Goal: Task Accomplishment & Management: Use online tool/utility

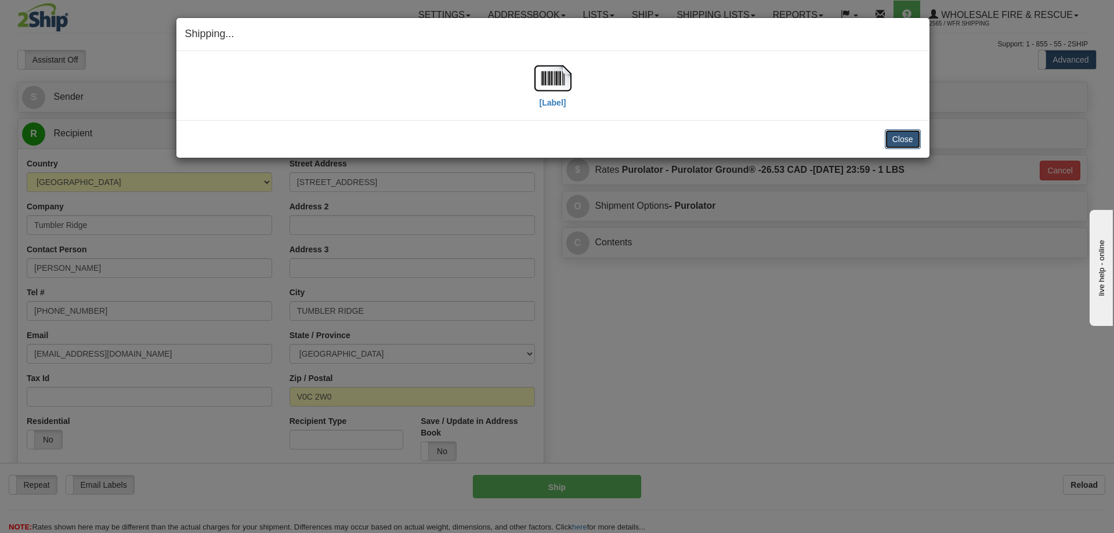
click at [908, 140] on button "Close" at bounding box center [903, 139] width 36 height 20
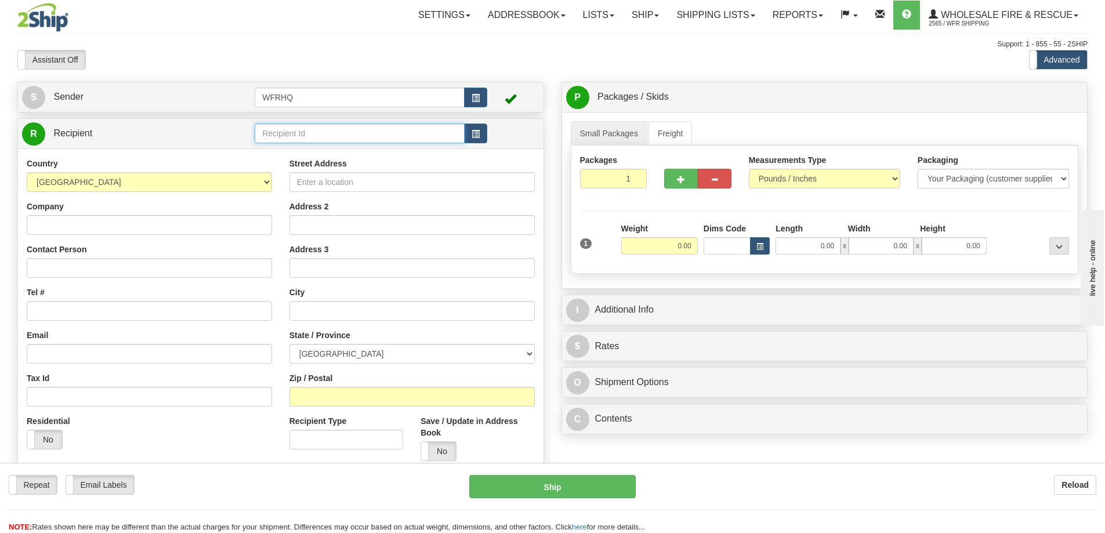
click at [356, 127] on input "text" at bounding box center [360, 134] width 210 height 20
click at [305, 151] on div "CANA3420" at bounding box center [357, 151] width 199 height 13
type input "CANA3420"
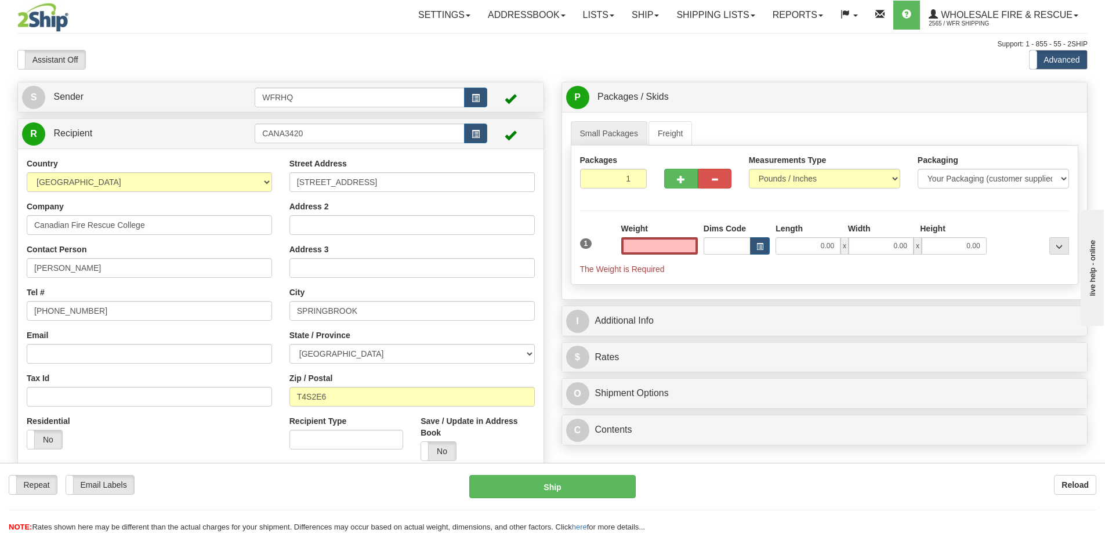
type input "0.00"
click at [367, 210] on div "Address 2" at bounding box center [411, 218] width 245 height 34
click at [364, 220] on input "Address 2" at bounding box center [411, 225] width 245 height 20
click at [671, 254] on input "0.00" at bounding box center [659, 245] width 77 height 17
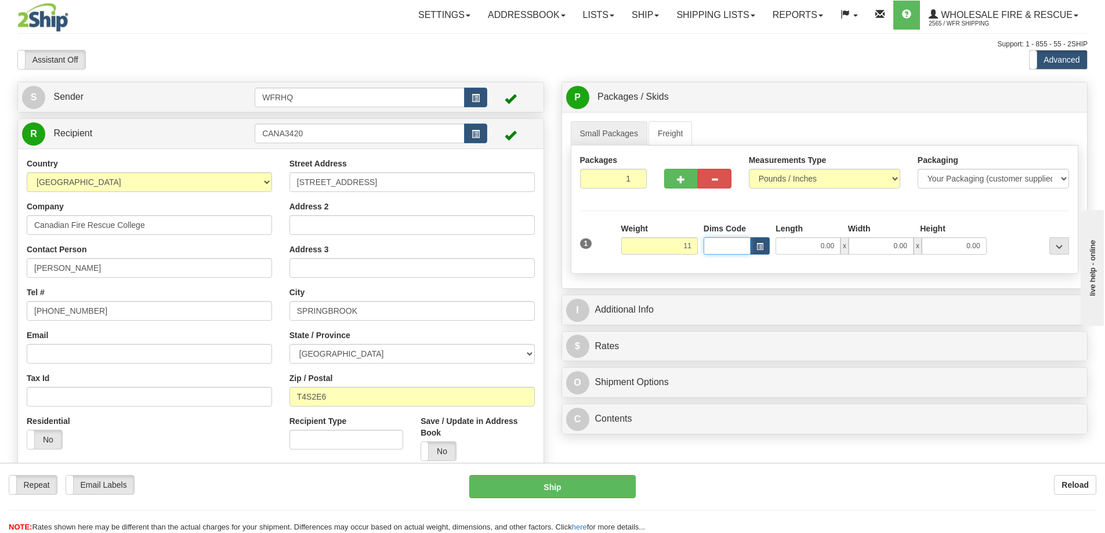
type input "11.00"
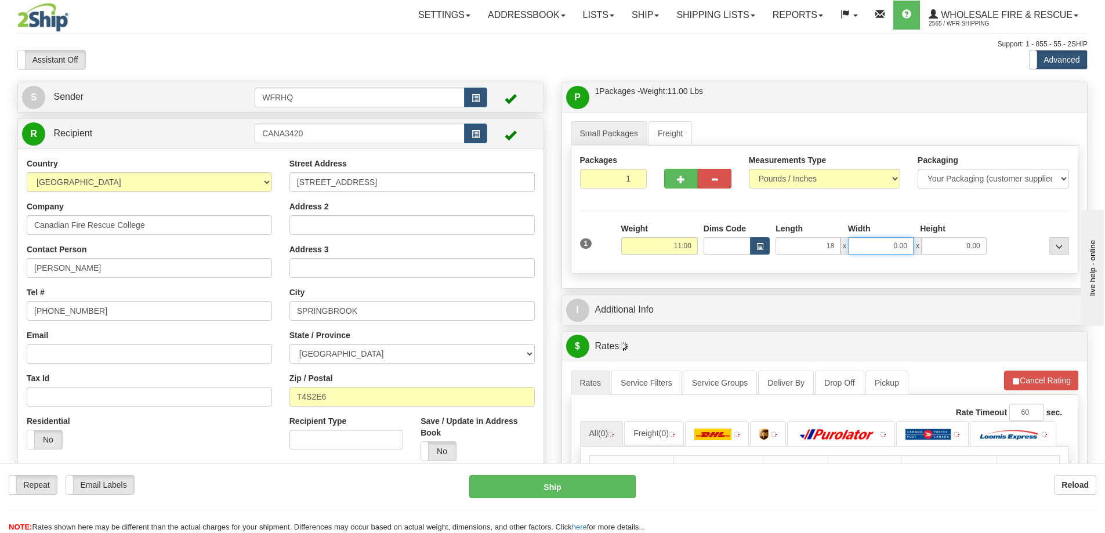
type input "18.00"
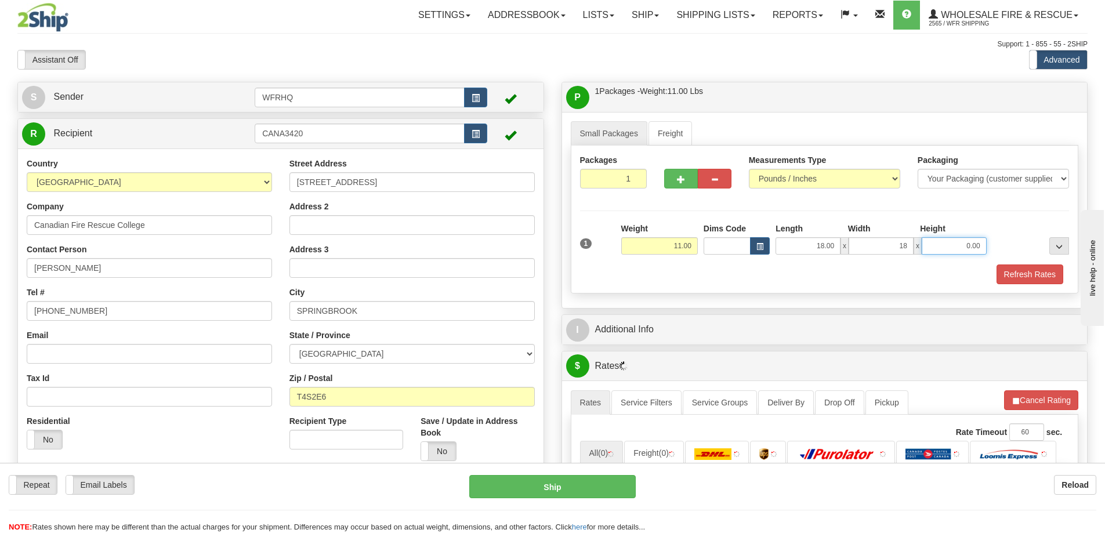
type input "18.00"
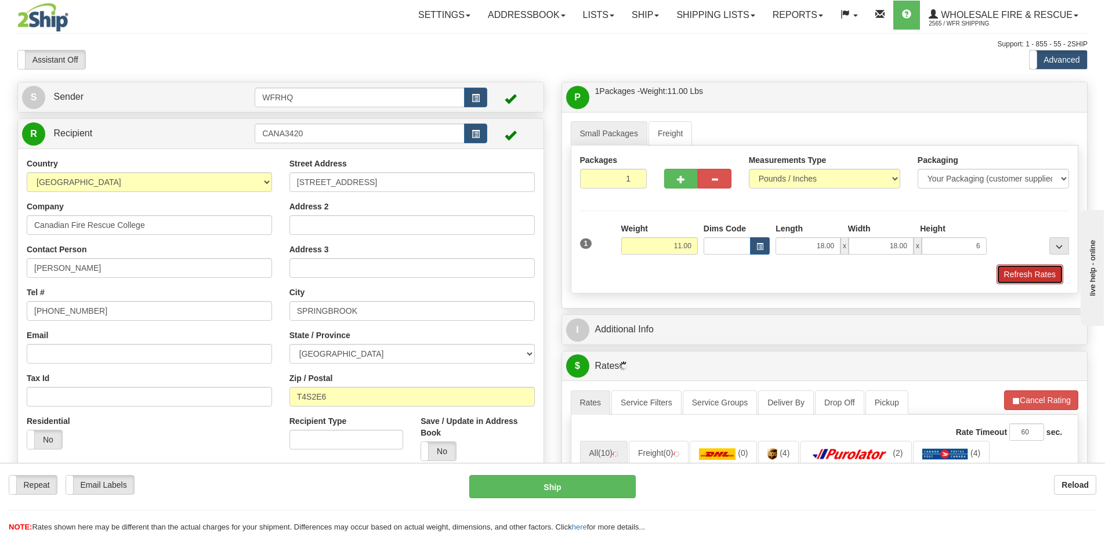
type input "6.00"
click at [1019, 272] on button "Refresh Rates" at bounding box center [1030, 275] width 67 height 20
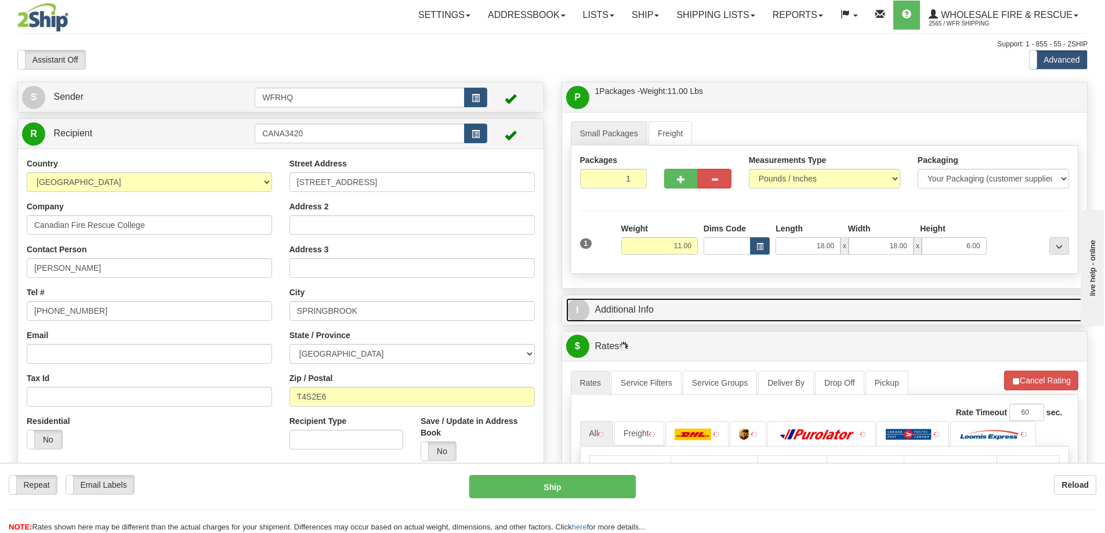
click at [751, 312] on link "I Additional Info" at bounding box center [824, 310] width 517 height 24
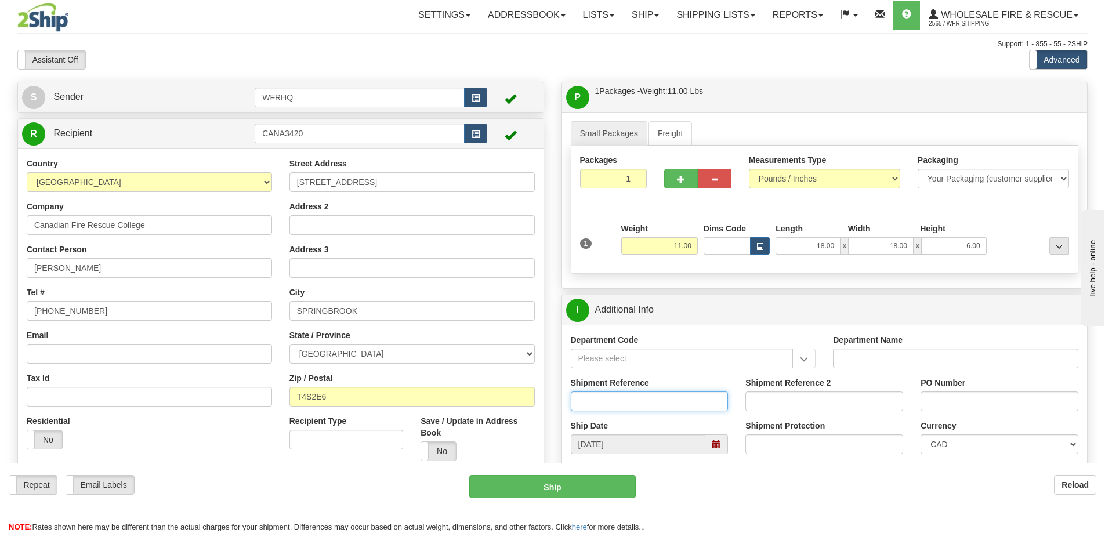
click at [624, 398] on input "Shipment Reference" at bounding box center [650, 402] width 158 height 20
type input "S46109-30454"
type input "253FF"
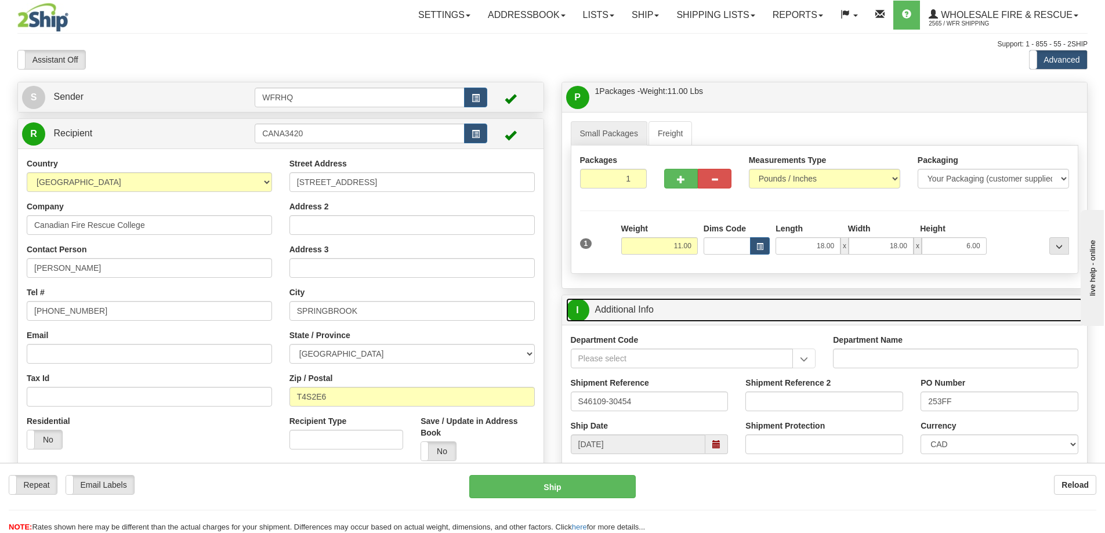
click at [810, 310] on link "I Additional Info" at bounding box center [824, 310] width 517 height 24
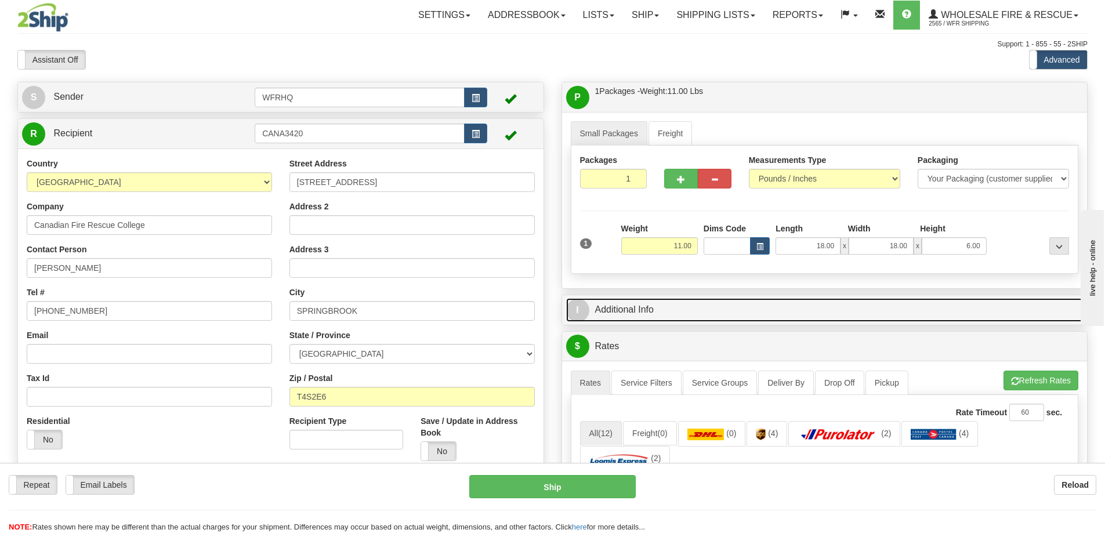
click at [734, 306] on link "I Additional Info" at bounding box center [824, 310] width 517 height 24
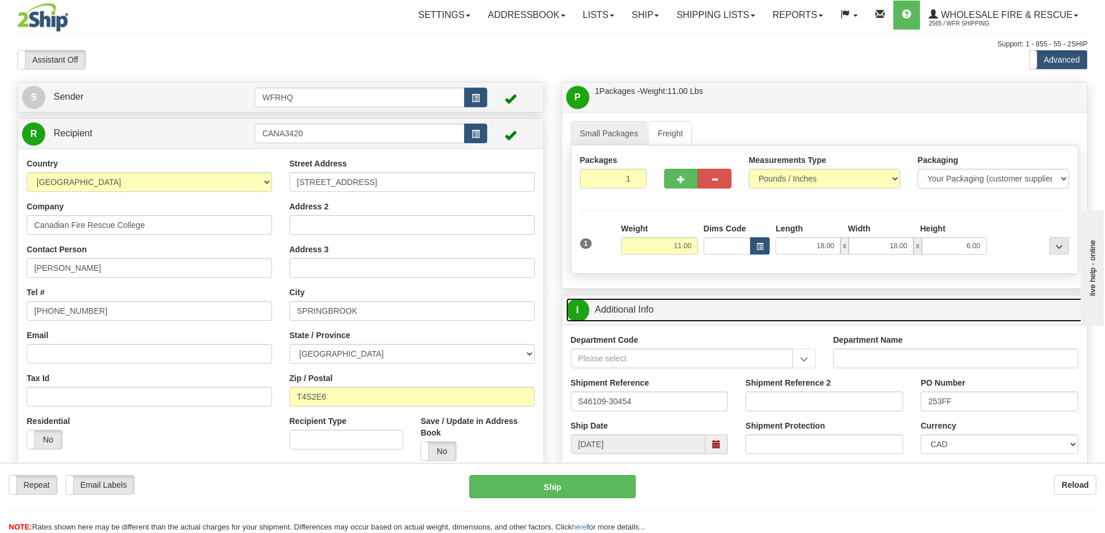
click at [729, 305] on link "I Additional Info" at bounding box center [824, 310] width 517 height 24
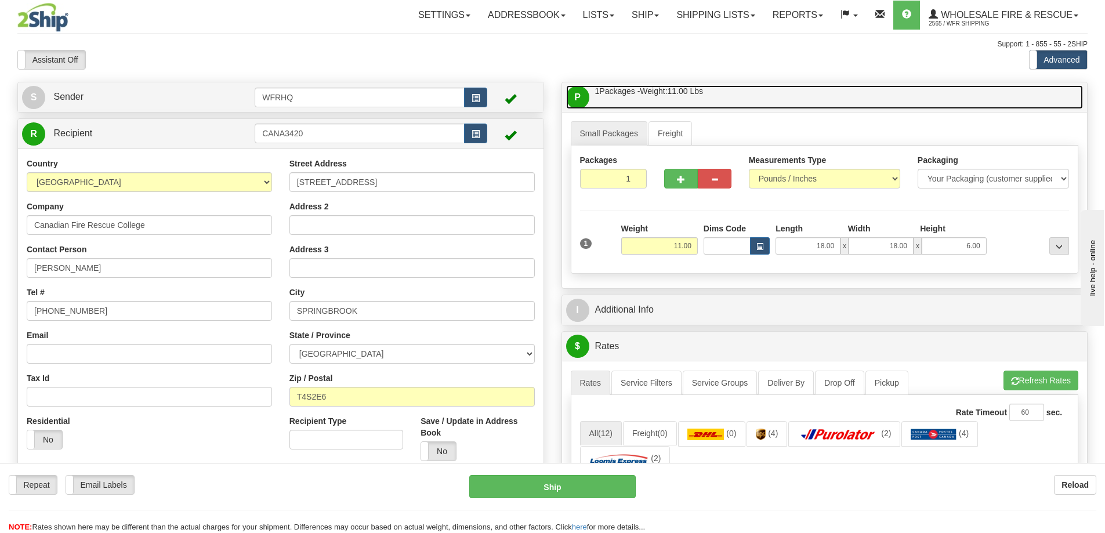
click at [747, 97] on link "P Packages / Skids 1 Packages - Weight: 11.00 Lbs 1 Skids - Weight: NaN Lbs" at bounding box center [824, 97] width 517 height 24
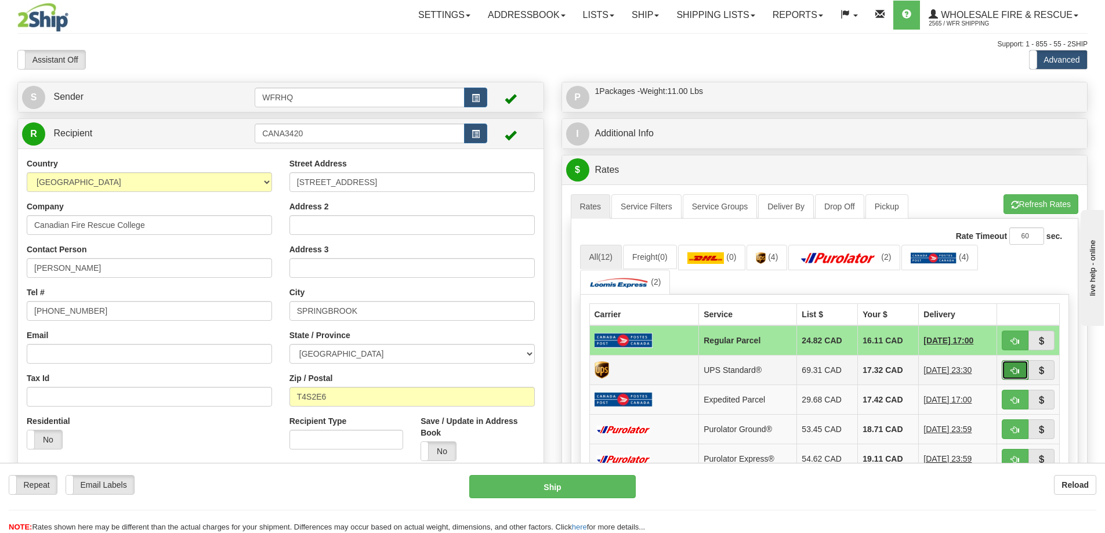
click at [1007, 370] on button "button" at bounding box center [1015, 370] width 27 height 20
type input "11"
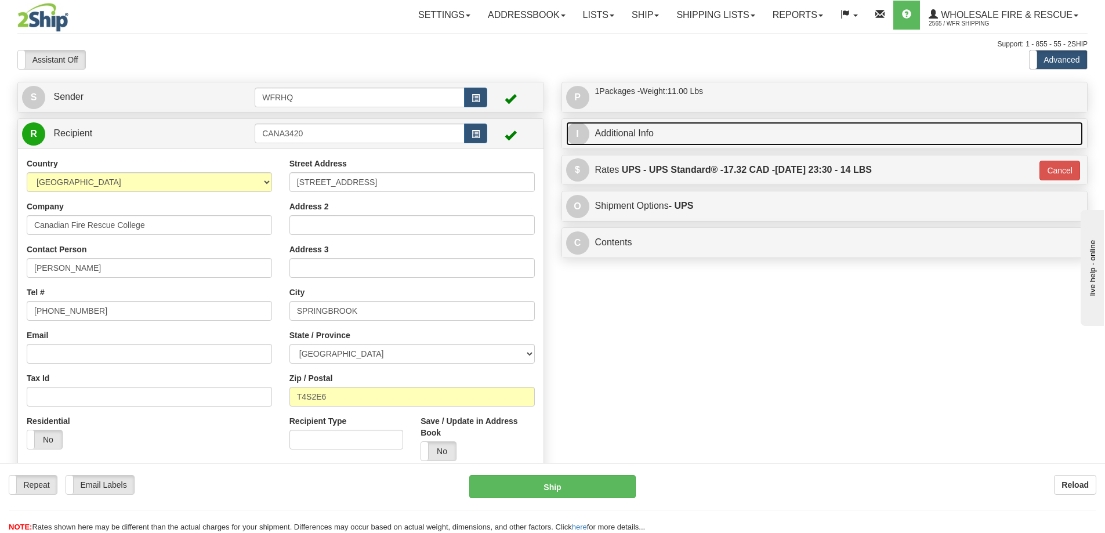
click at [707, 136] on link "I Additional Info" at bounding box center [824, 134] width 517 height 24
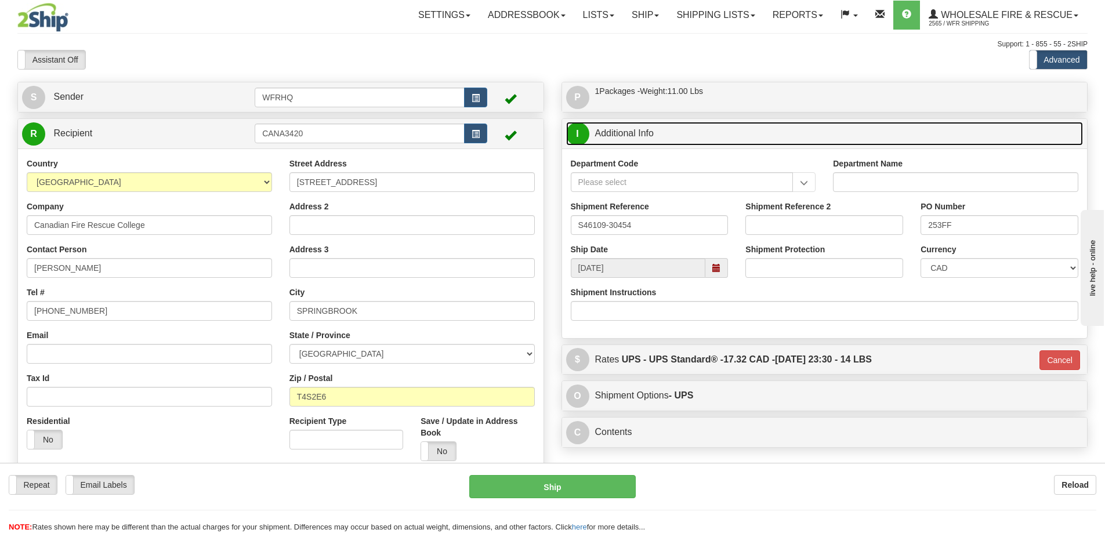
click at [707, 136] on link "I Additional Info" at bounding box center [824, 134] width 517 height 24
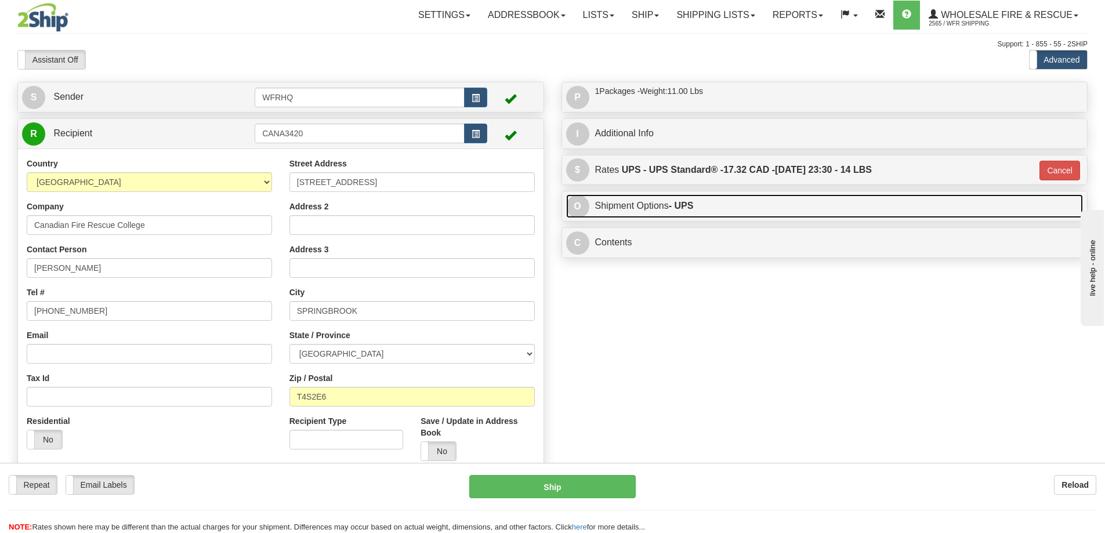
click at [705, 207] on link "O Shipment Options - UPS" at bounding box center [824, 206] width 517 height 24
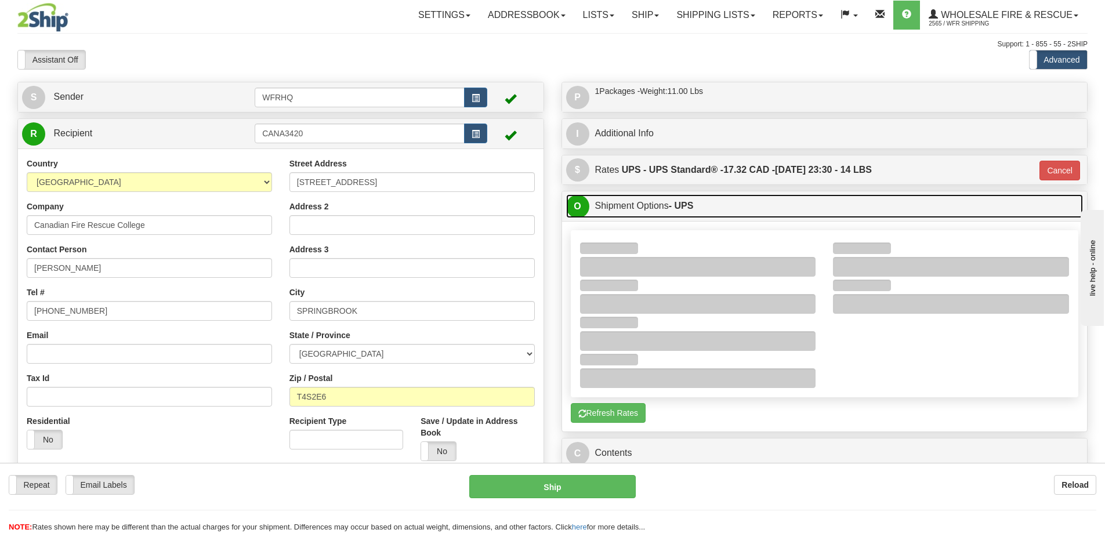
click at [705, 207] on link "O Shipment Options - UPS" at bounding box center [824, 206] width 517 height 24
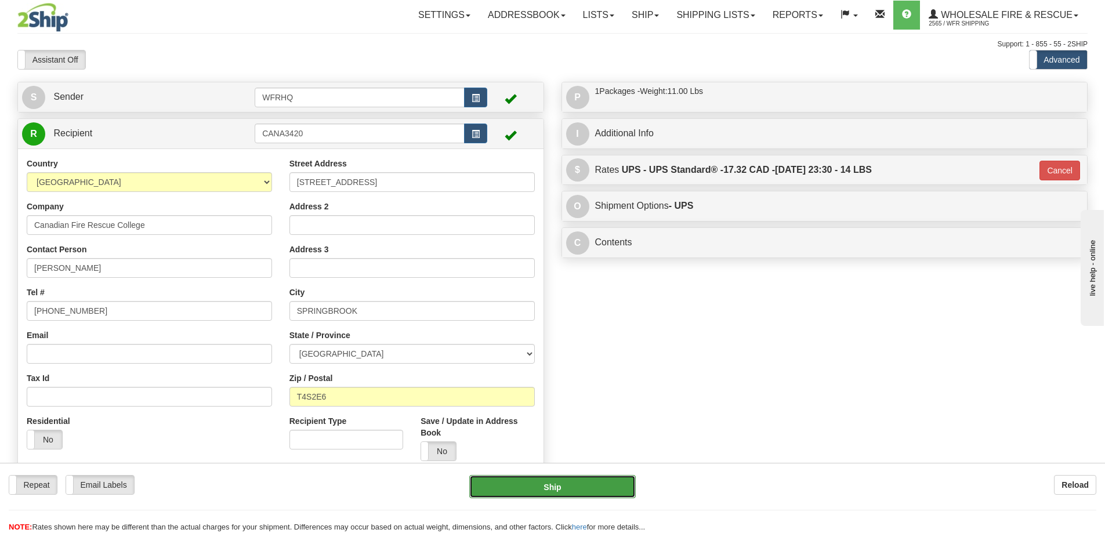
click at [549, 480] on button "Ship" at bounding box center [552, 486] width 166 height 23
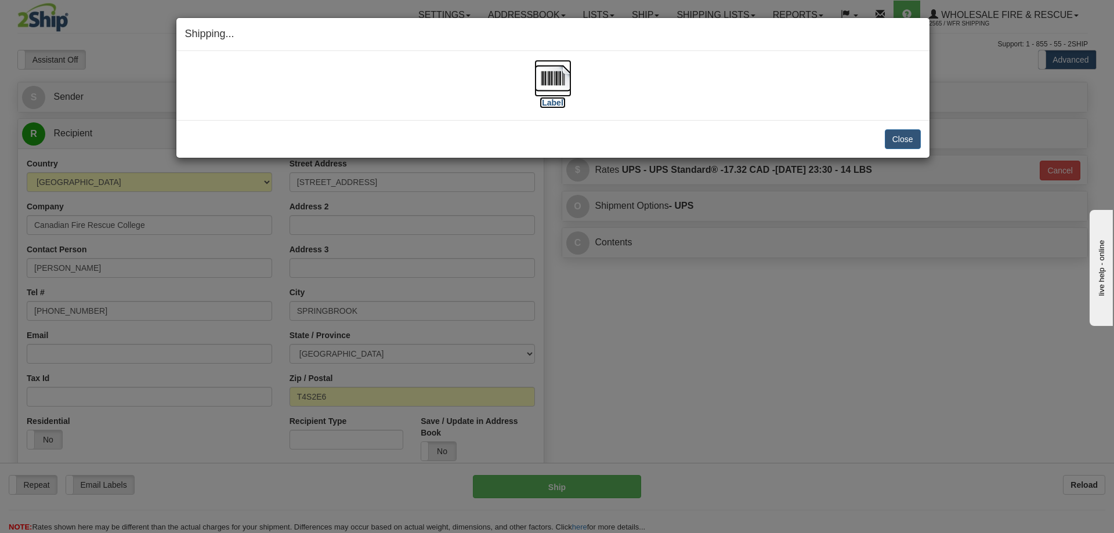
click at [555, 71] on img at bounding box center [552, 78] width 37 height 37
click at [911, 138] on button "Close" at bounding box center [903, 139] width 36 height 20
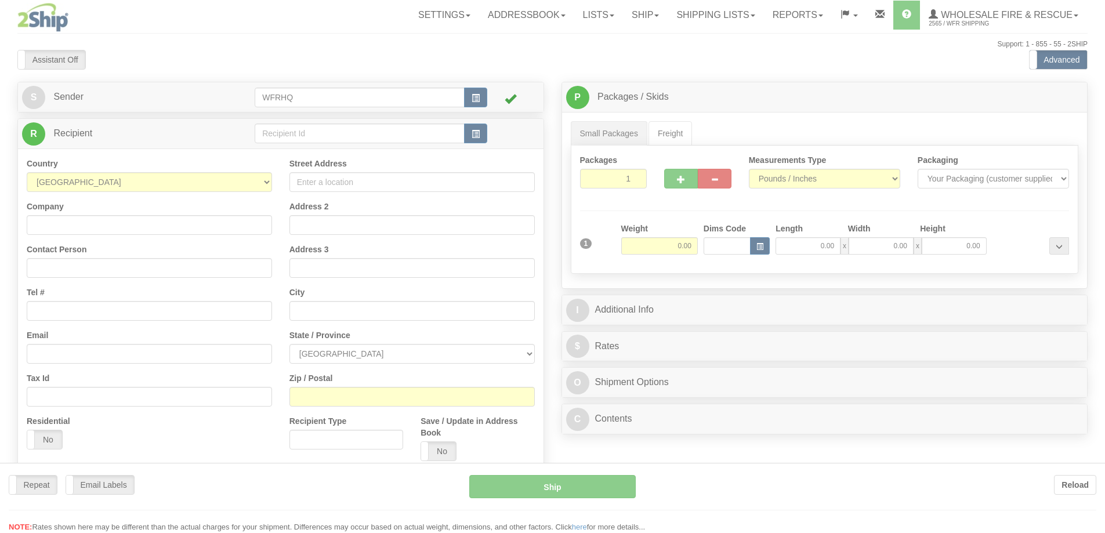
click at [298, 139] on div at bounding box center [552, 266] width 1105 height 533
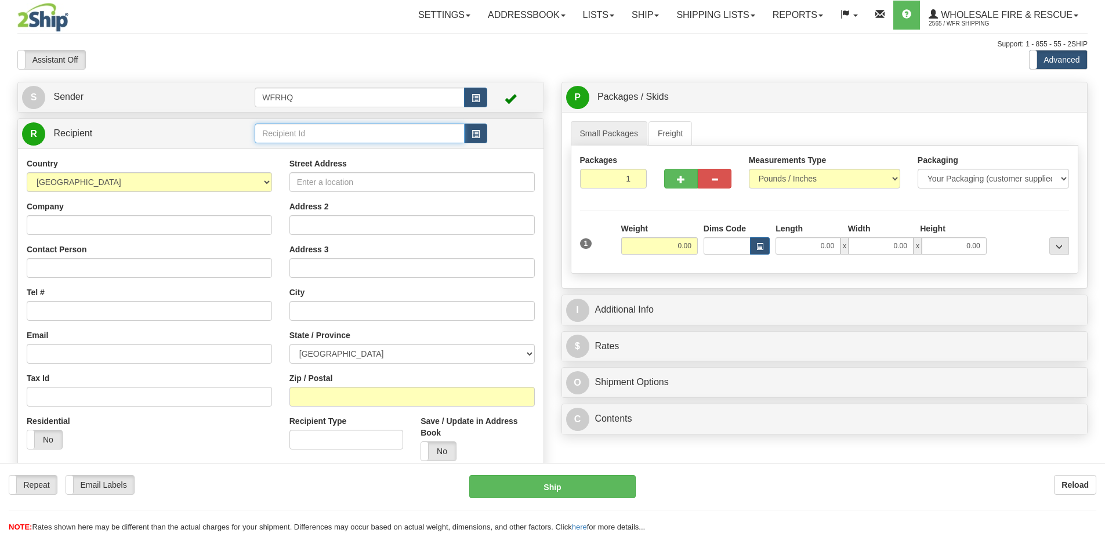
click at [298, 138] on input "text" at bounding box center [360, 134] width 210 height 20
type input "1"
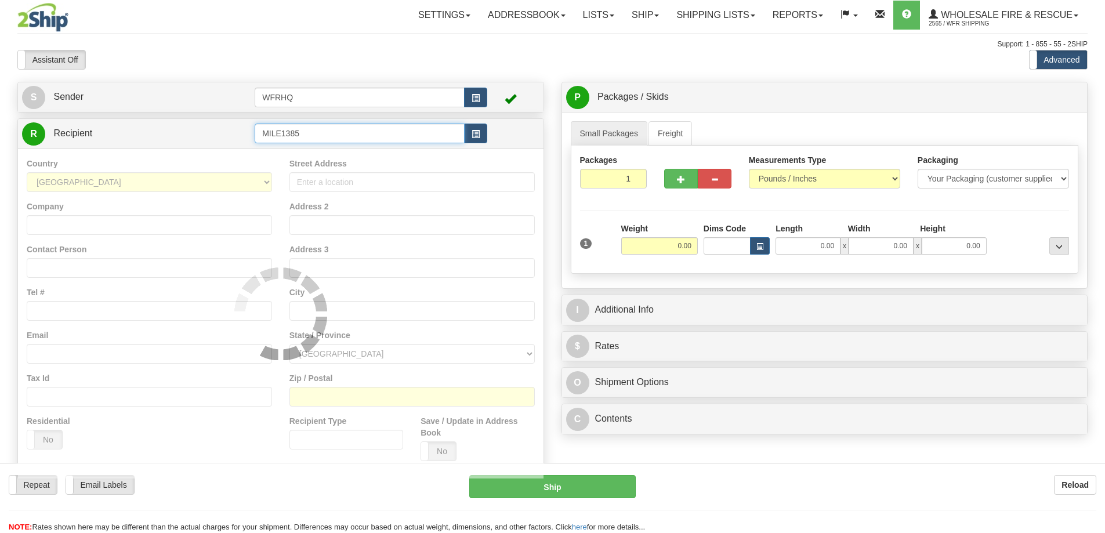
type input "MILE1385"
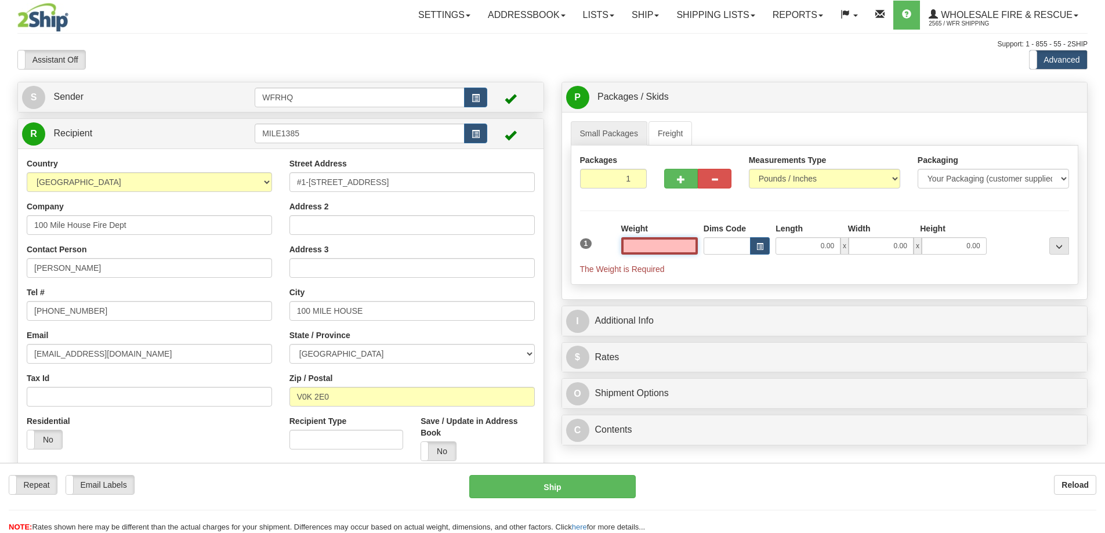
click at [638, 246] on input "text" at bounding box center [659, 245] width 77 height 17
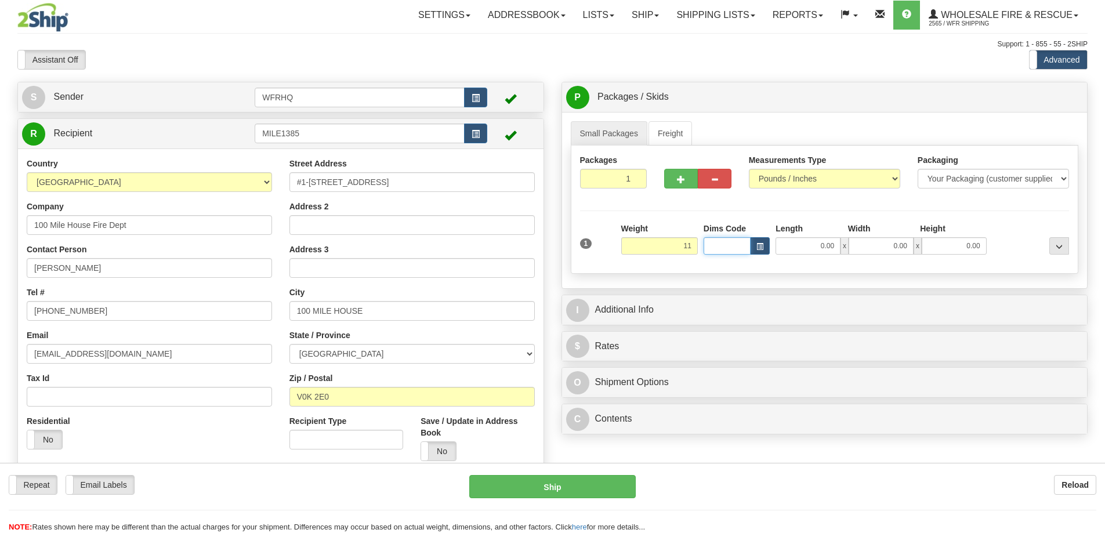
type input "11.00"
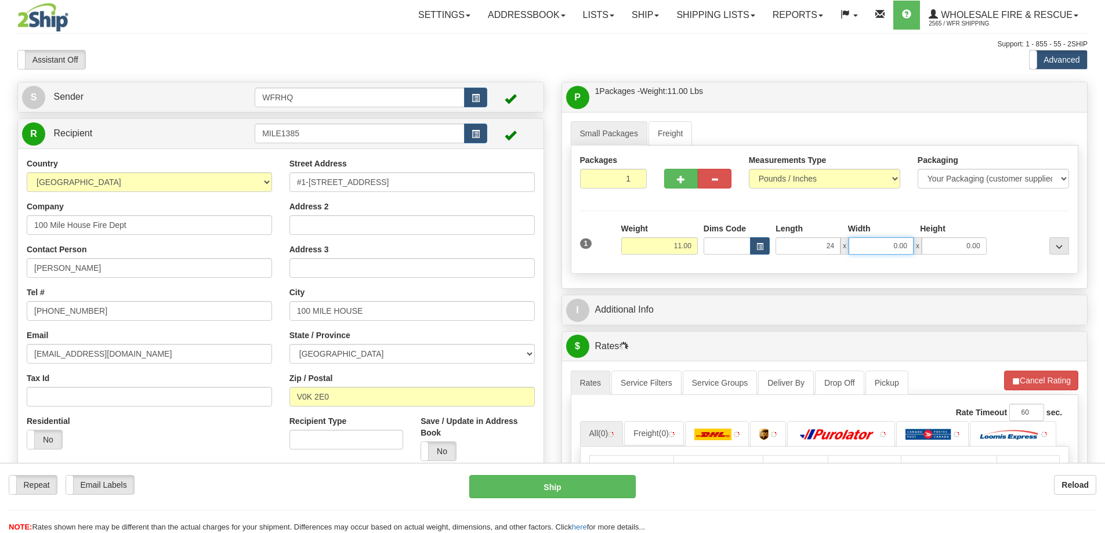
type input "24.00"
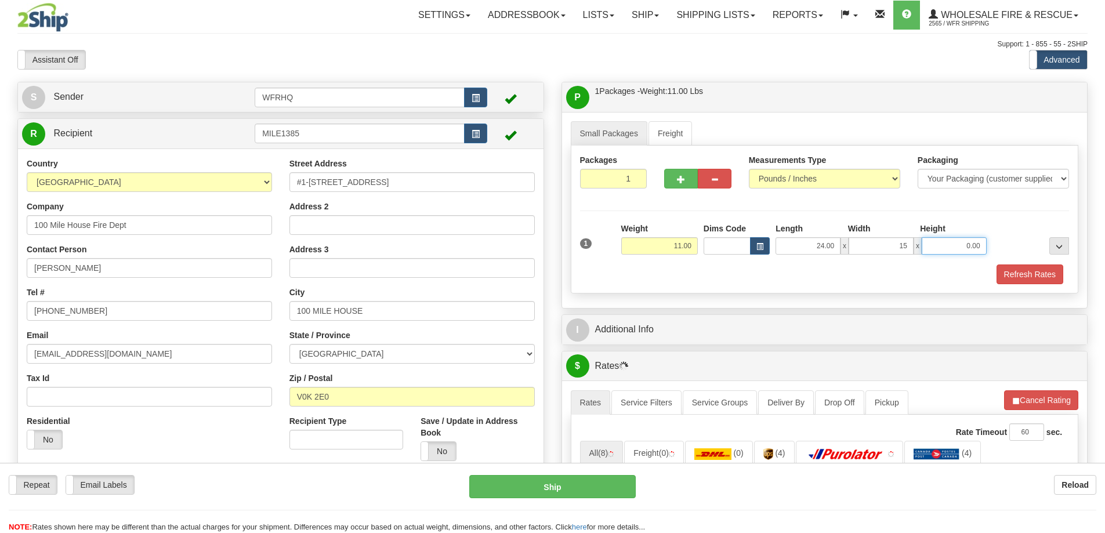
type input "15.00"
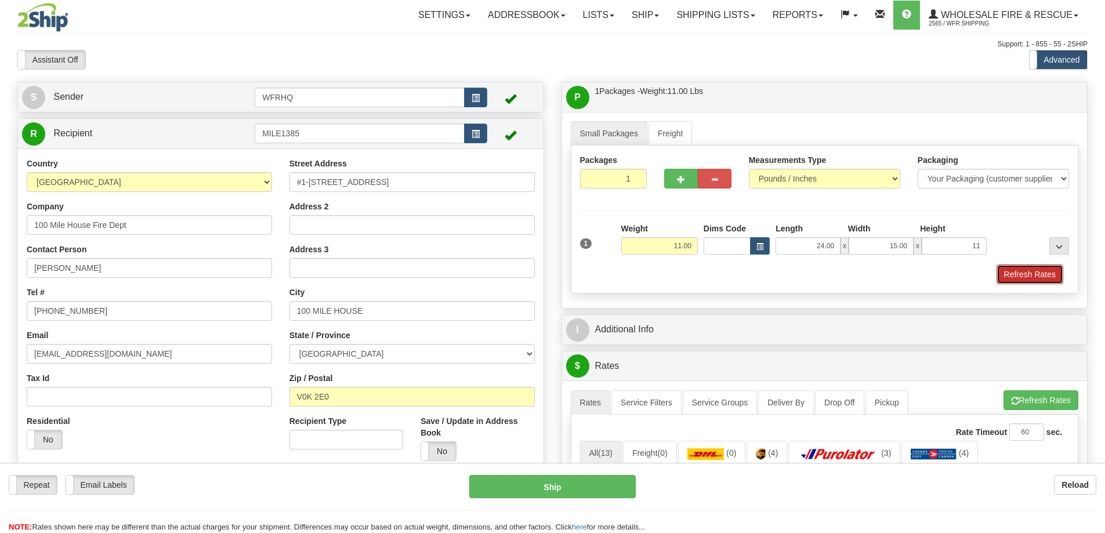
type input "11.00"
click at [1038, 276] on button "Refresh Rates" at bounding box center [1030, 275] width 67 height 20
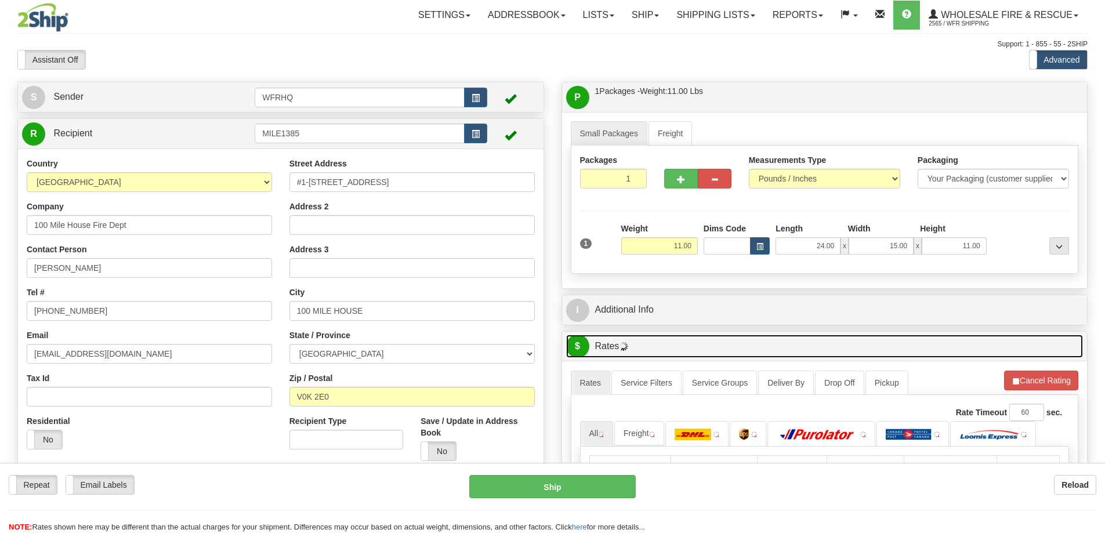
drag, startPoint x: 814, startPoint y: 335, endPoint x: 817, endPoint y: 322, distance: 13.0
click at [814, 335] on link "$ Rates" at bounding box center [824, 347] width 517 height 24
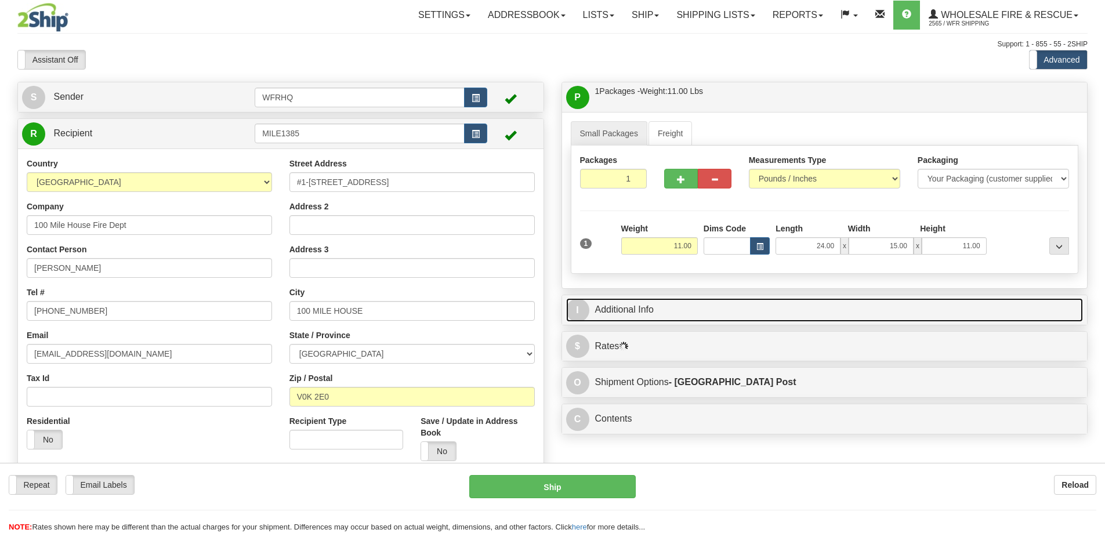
click at [817, 312] on link "I Additional Info" at bounding box center [824, 310] width 517 height 24
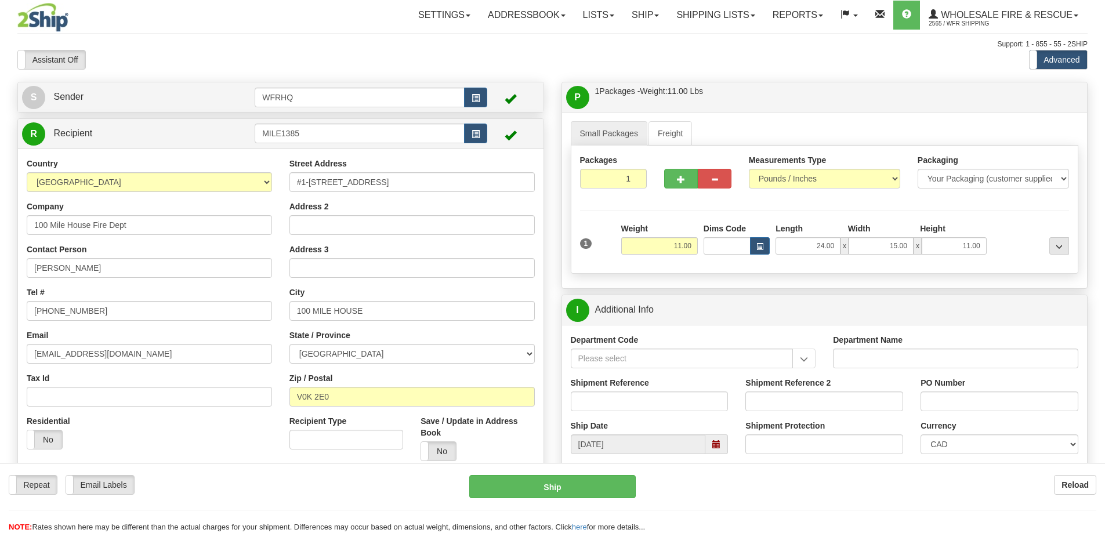
click at [641, 389] on div "Shipment Reference" at bounding box center [650, 394] width 158 height 34
click at [635, 403] on input "Shipment Reference" at bounding box center [650, 402] width 158 height 20
type input "S46114-30461"
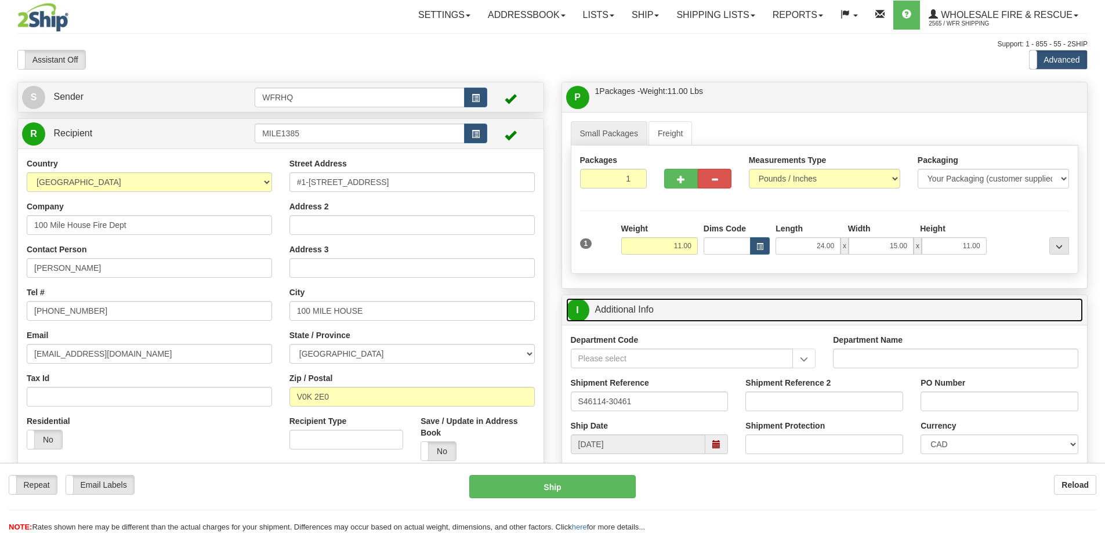
click at [722, 321] on link "I Additional Info" at bounding box center [824, 310] width 517 height 24
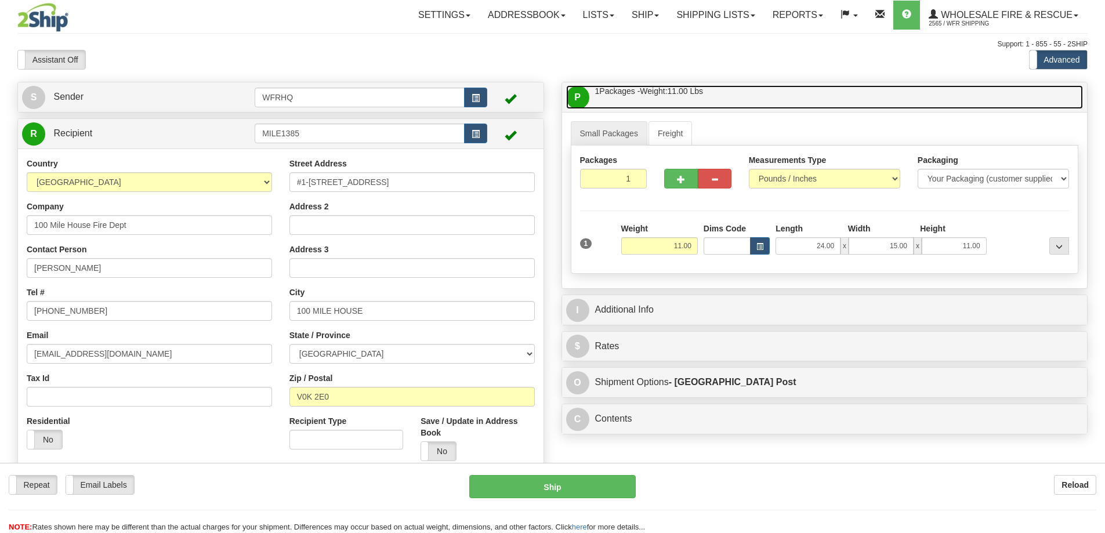
drag, startPoint x: 719, startPoint y: 100, endPoint x: 718, endPoint y: 144, distance: 44.1
click at [719, 100] on link "P Packages / Skids 1 Packages - Weight: 11.00 Lbs 1 Skids - Weight: NaN Lbs" at bounding box center [824, 97] width 517 height 24
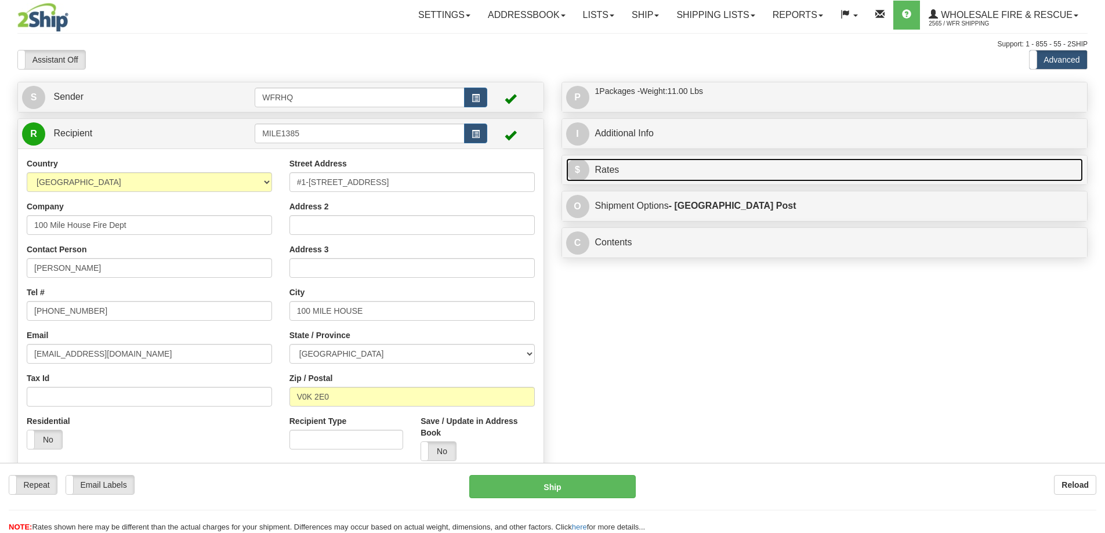
click at [661, 164] on link "$ Rates" at bounding box center [824, 170] width 517 height 24
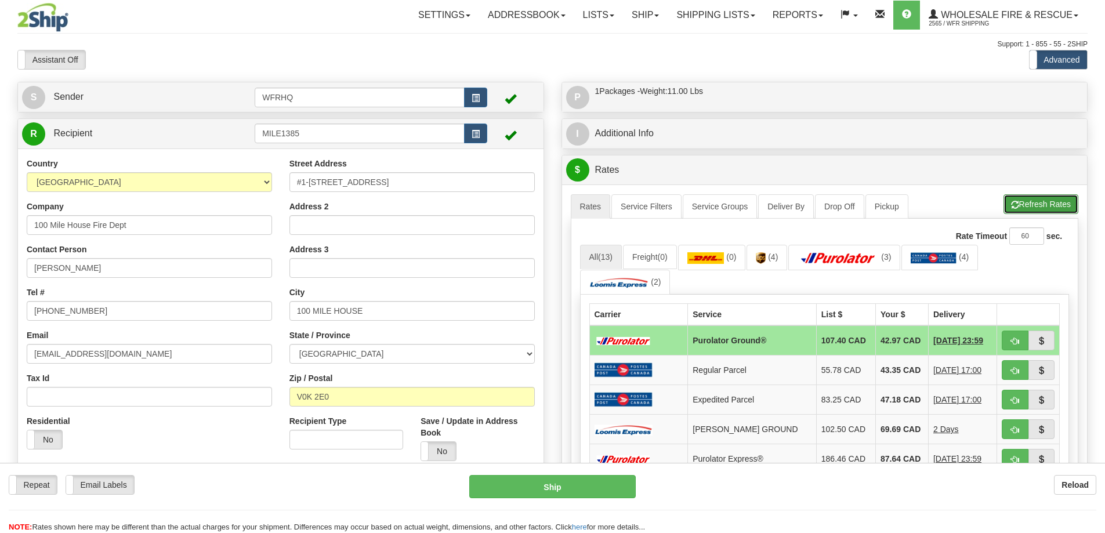
click at [1034, 202] on button "Refresh Rates" at bounding box center [1041, 204] width 75 height 20
click at [1015, 345] on span "button" at bounding box center [1015, 342] width 8 height 8
type input "260"
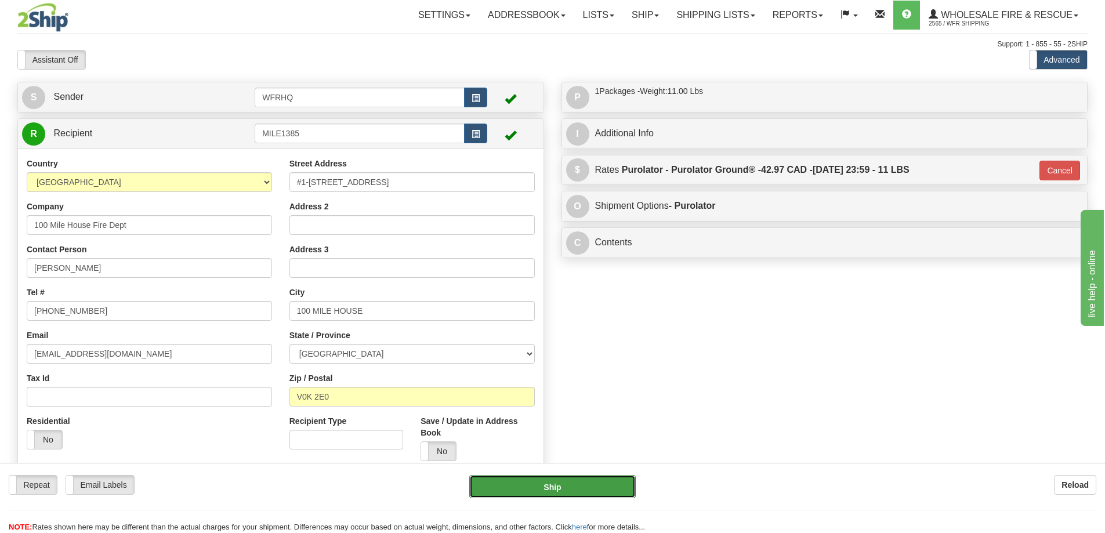
click at [565, 495] on button "Ship" at bounding box center [552, 486] width 166 height 23
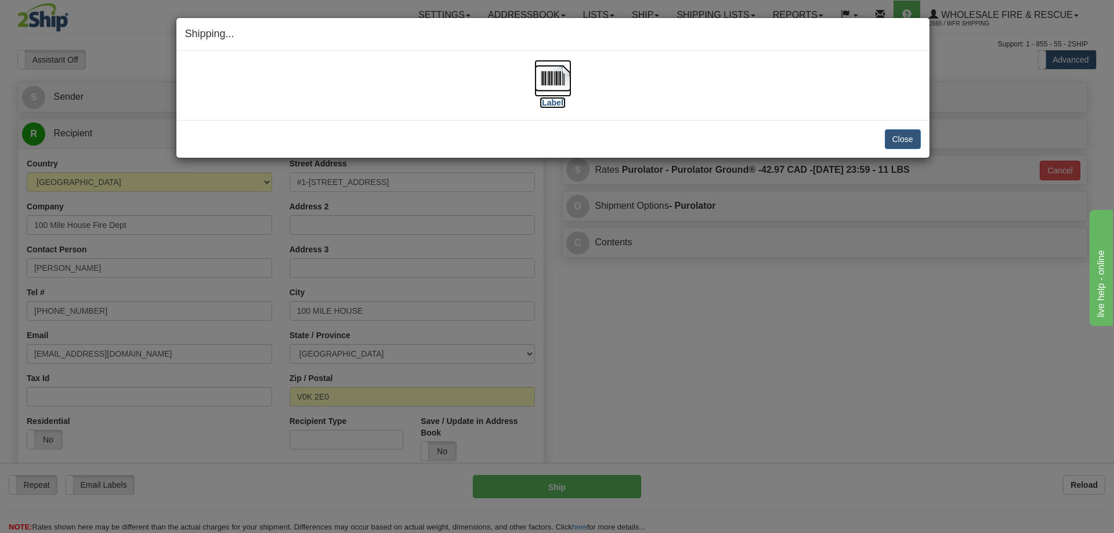
click at [559, 81] on img at bounding box center [552, 78] width 37 height 37
click at [910, 136] on button "Close" at bounding box center [903, 139] width 36 height 20
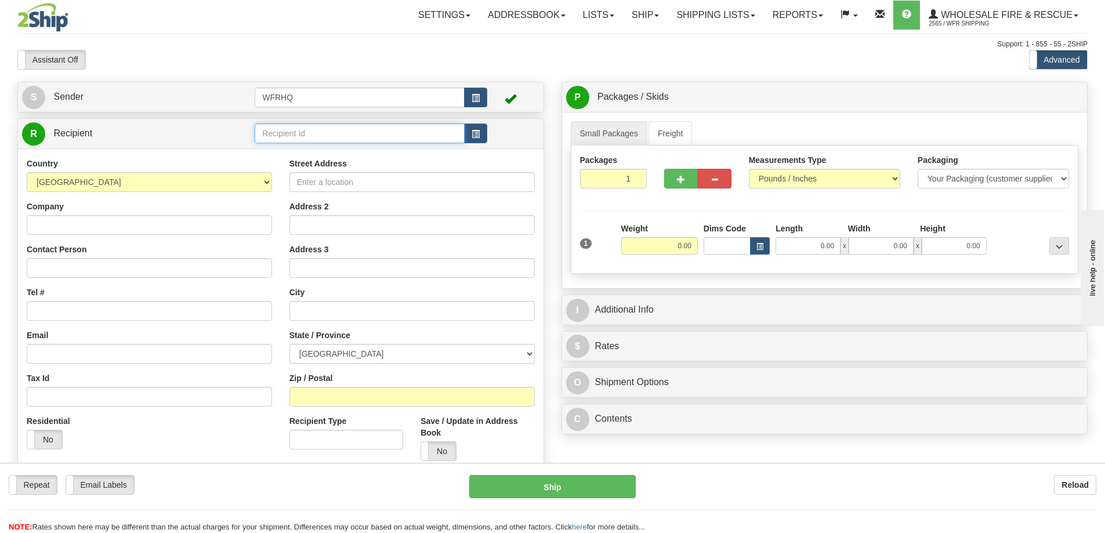
click at [317, 136] on input "text" at bounding box center [360, 134] width 210 height 20
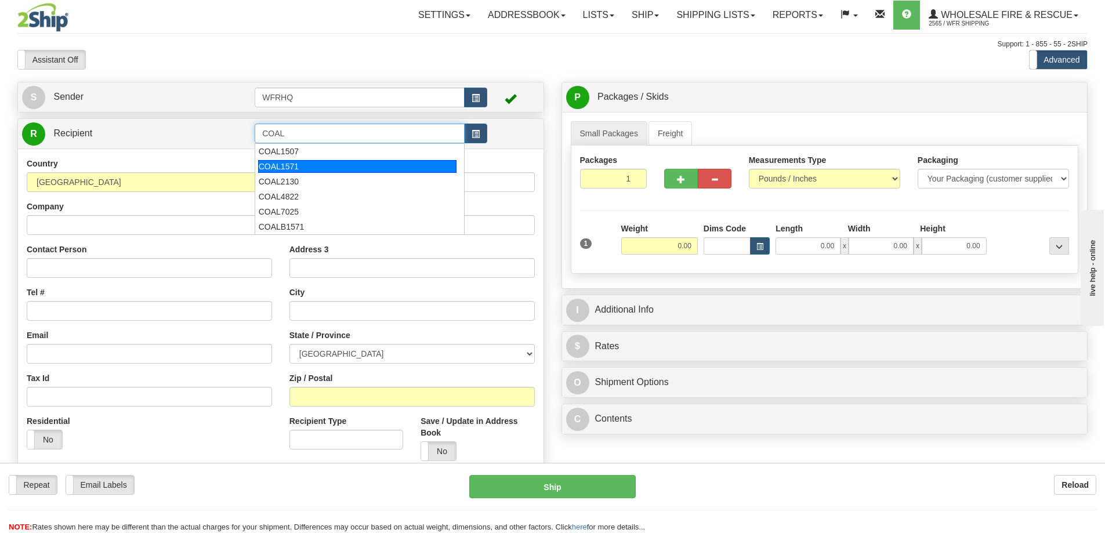
click at [285, 173] on li "COAL1571" at bounding box center [359, 166] width 209 height 15
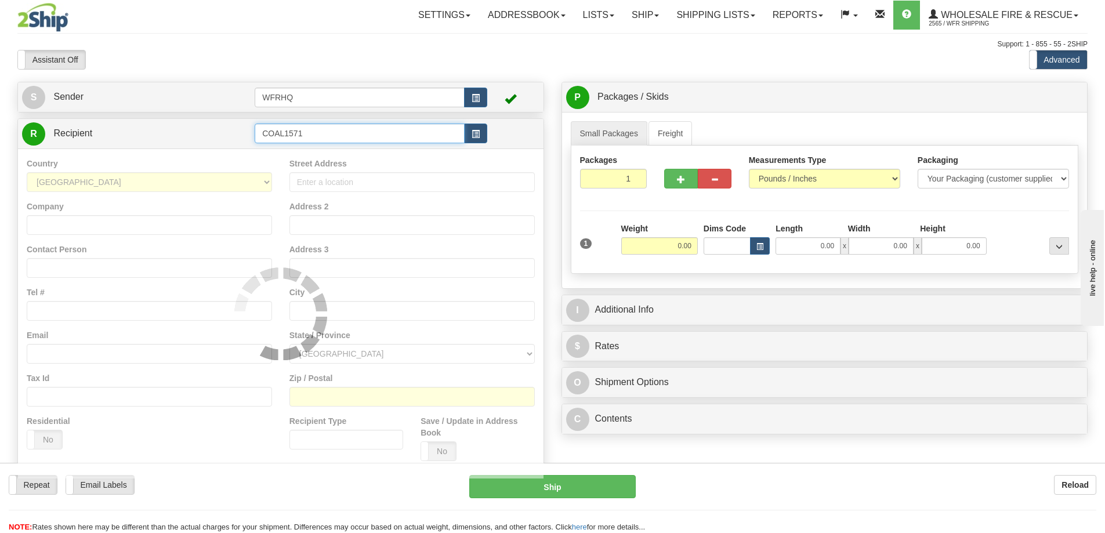
type input "COAL1571"
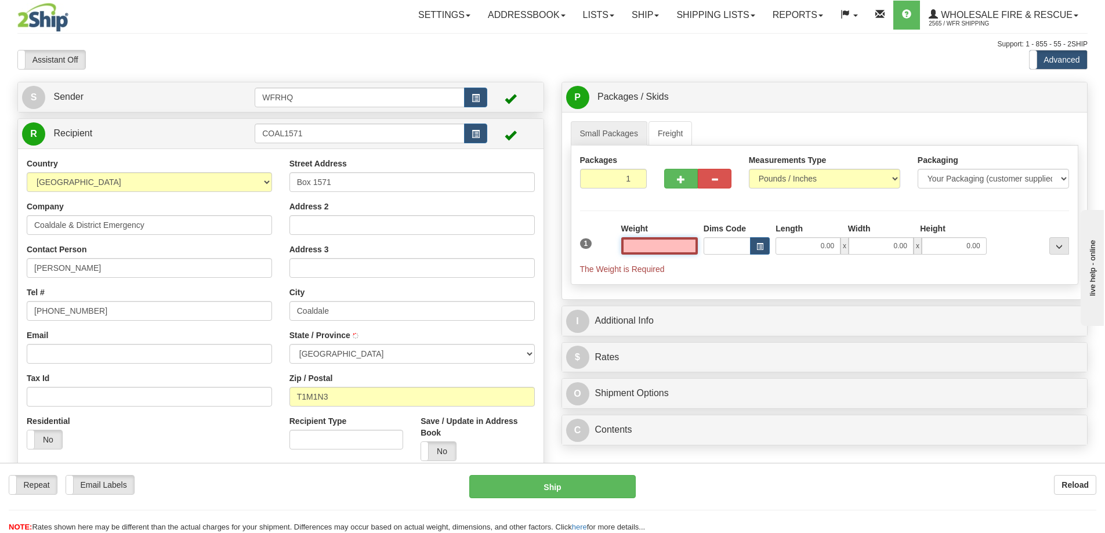
type input "COALDALE"
click at [670, 244] on input "text" at bounding box center [659, 245] width 77 height 17
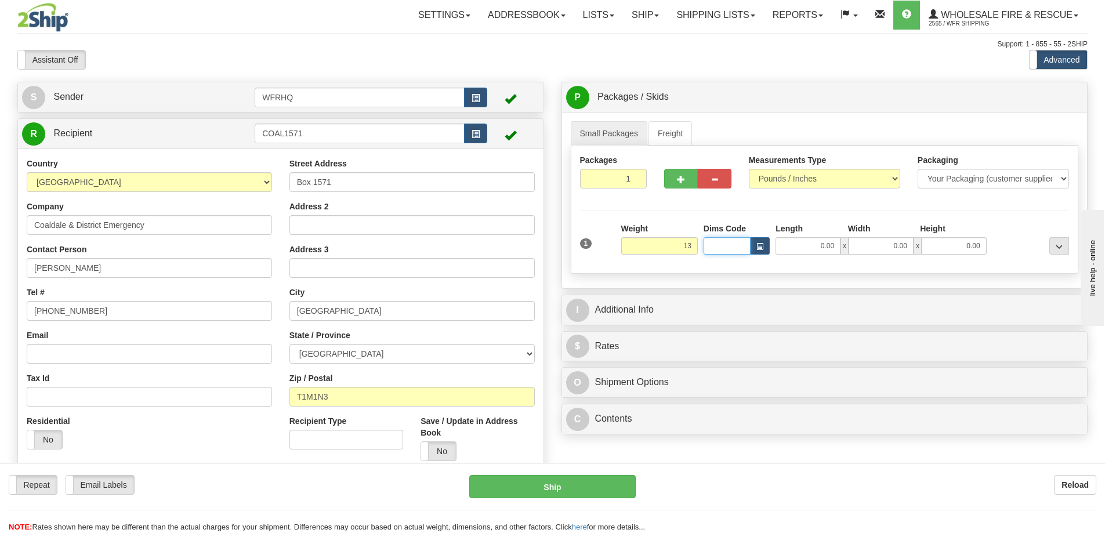
type input "13.00"
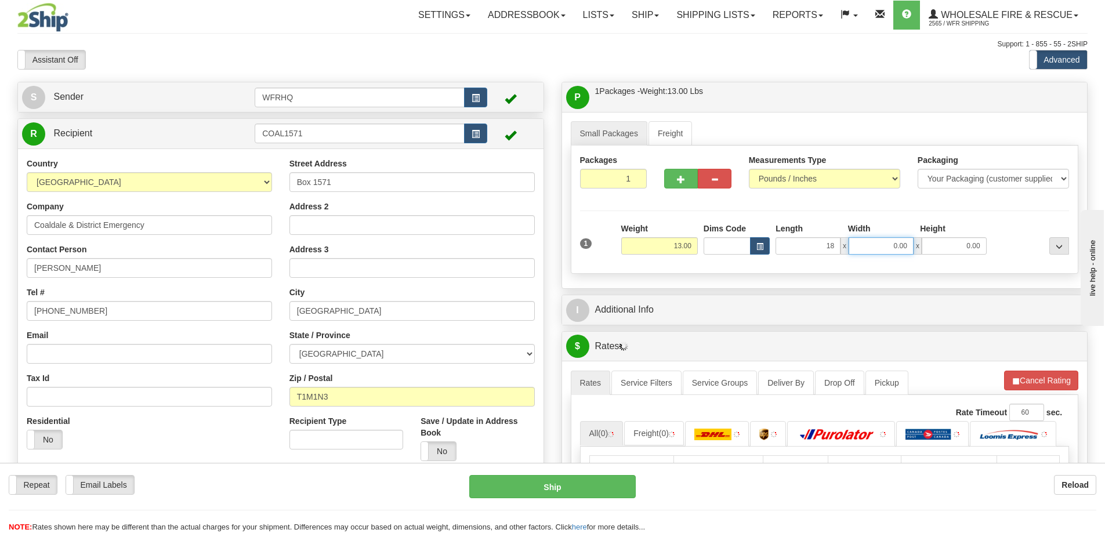
type input "18.00"
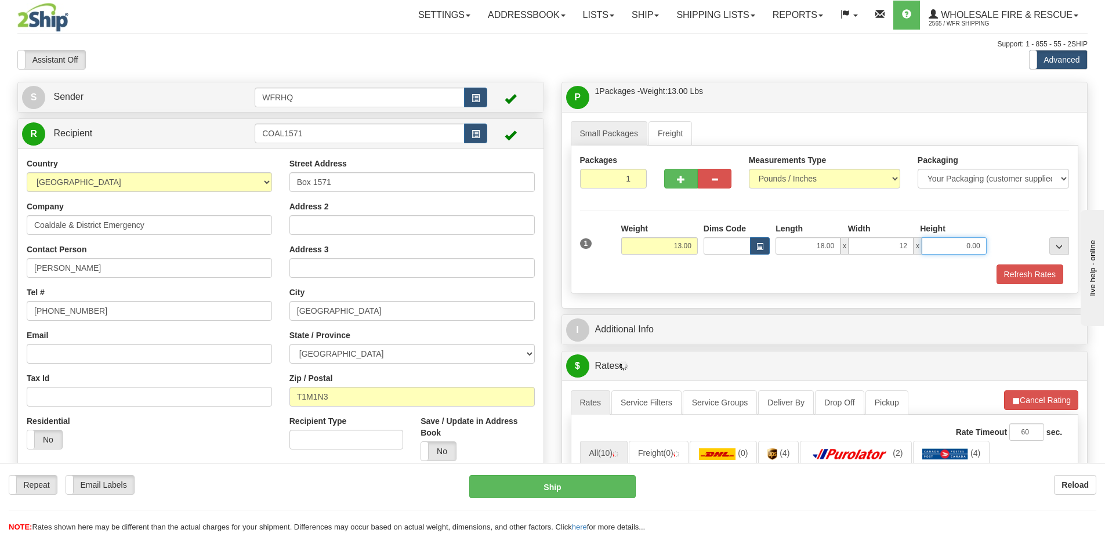
type input "12.00"
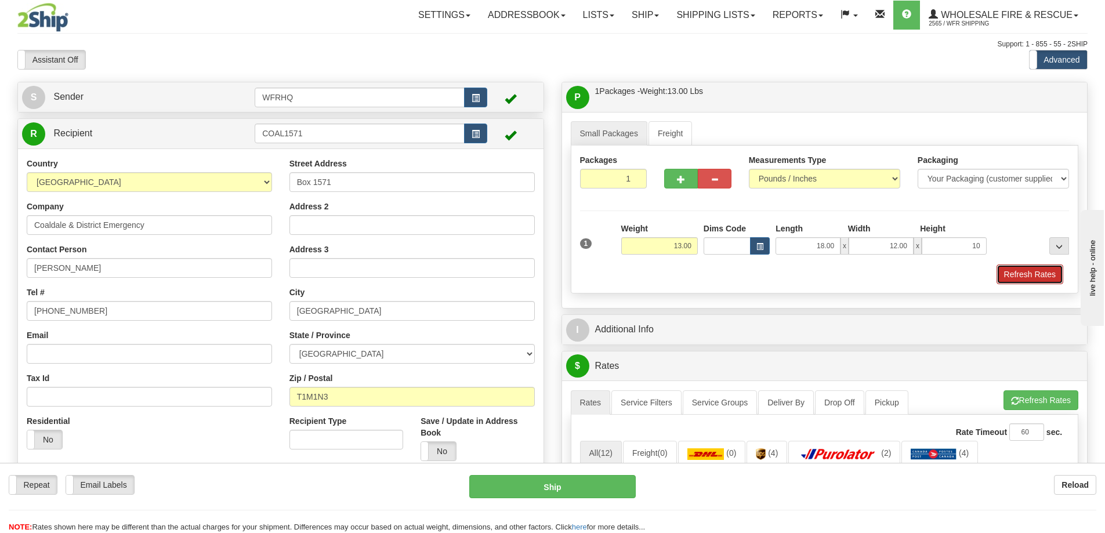
type input "10.00"
click at [1040, 277] on button "Refresh Rates" at bounding box center [1030, 275] width 67 height 20
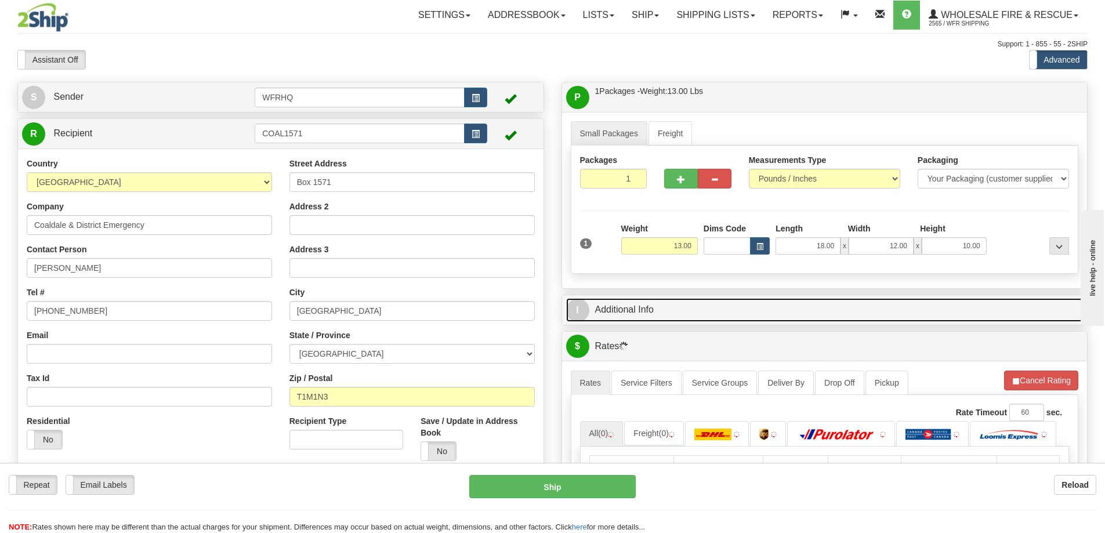
click at [768, 310] on link "I Additional Info" at bounding box center [824, 310] width 517 height 24
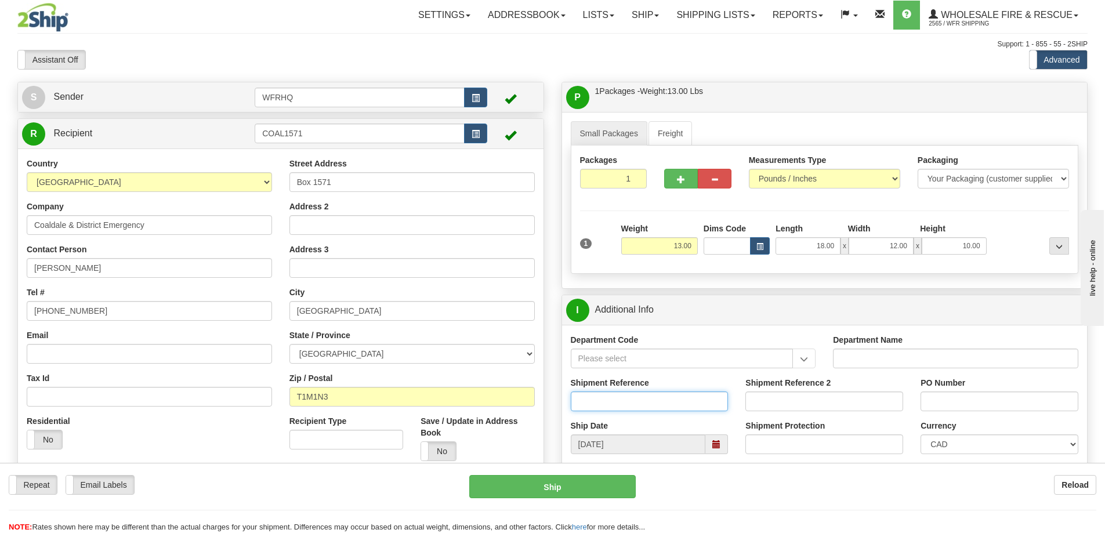
click at [631, 410] on input "Shipment Reference" at bounding box center [650, 402] width 158 height 20
type input "S45751-30494"
type input "Fire"
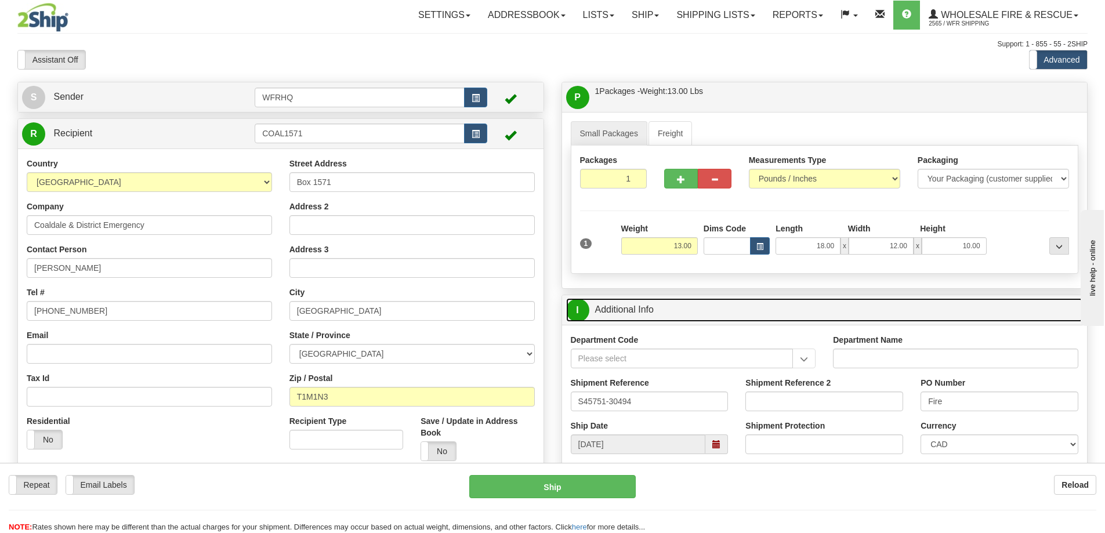
click at [780, 310] on link "I Additional Info" at bounding box center [824, 310] width 517 height 24
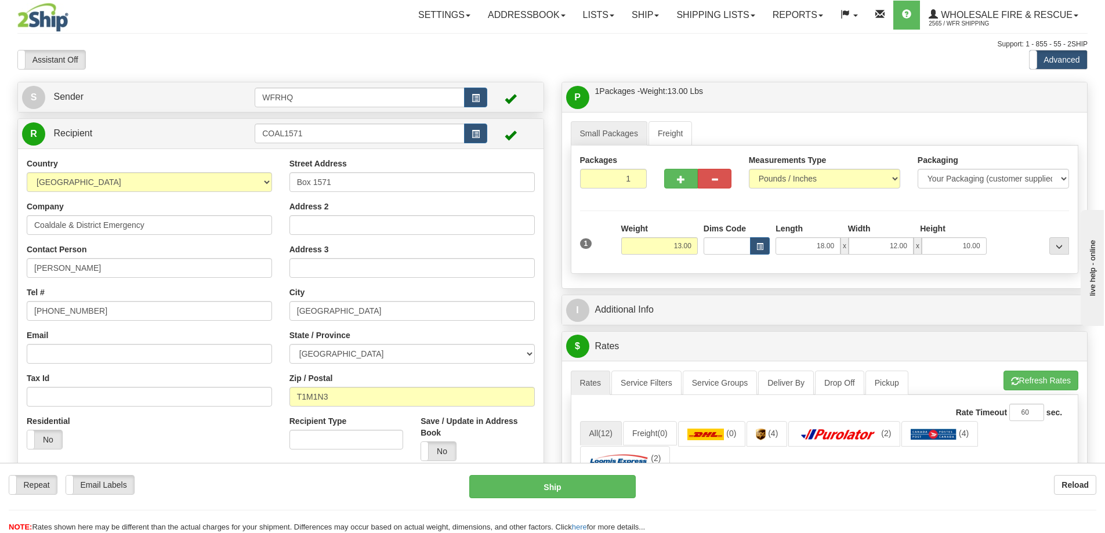
click at [767, 78] on div "Toggle navigation Settings Shipping Preferences Fields Preferences New" at bounding box center [552, 462] width 1105 height 924
click at [763, 84] on div "P Packages / Skids 1 Packages - Weight: 13.00 Lbs 1 Skids - Weight: NaN Lbs Shi…" at bounding box center [825, 97] width 526 height 30
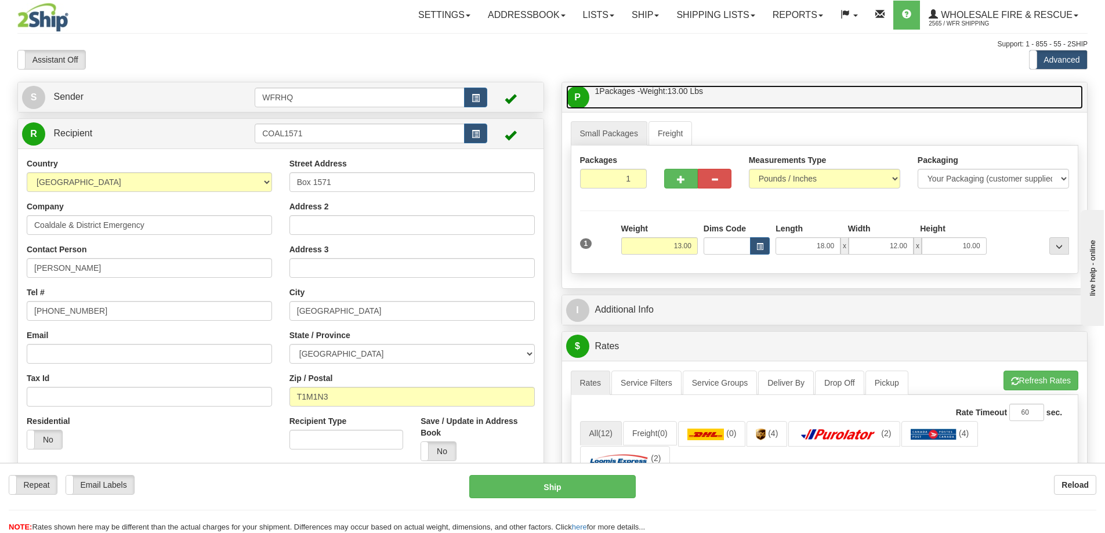
click at [763, 91] on link "P Packages / Skids 1 Packages - Weight: 13.00 Lbs 1 Skids - Weight: NaN Lbs" at bounding box center [824, 97] width 517 height 24
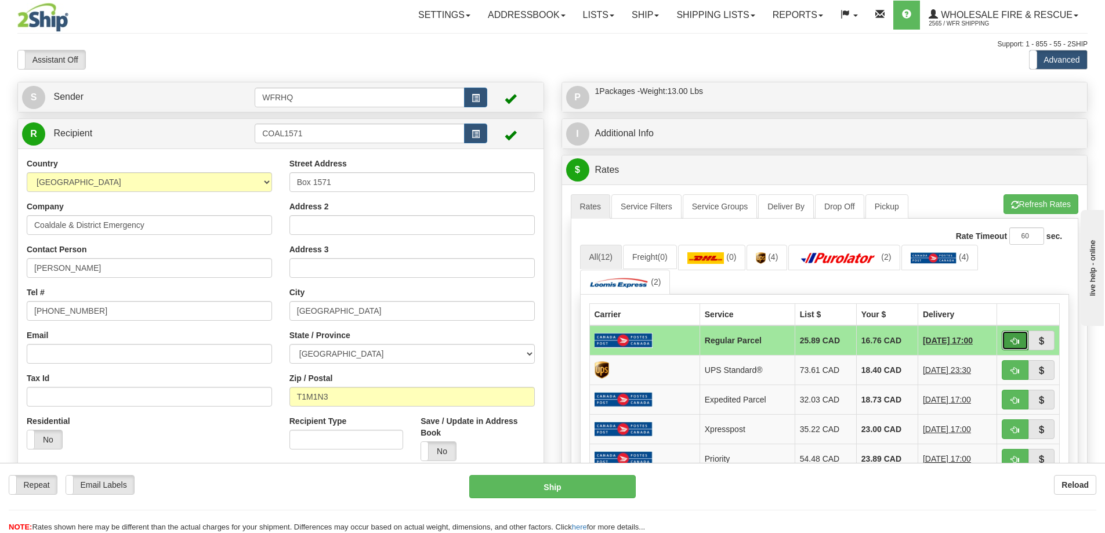
click at [1022, 343] on button "button" at bounding box center [1015, 341] width 27 height 20
type input "DOM.RP"
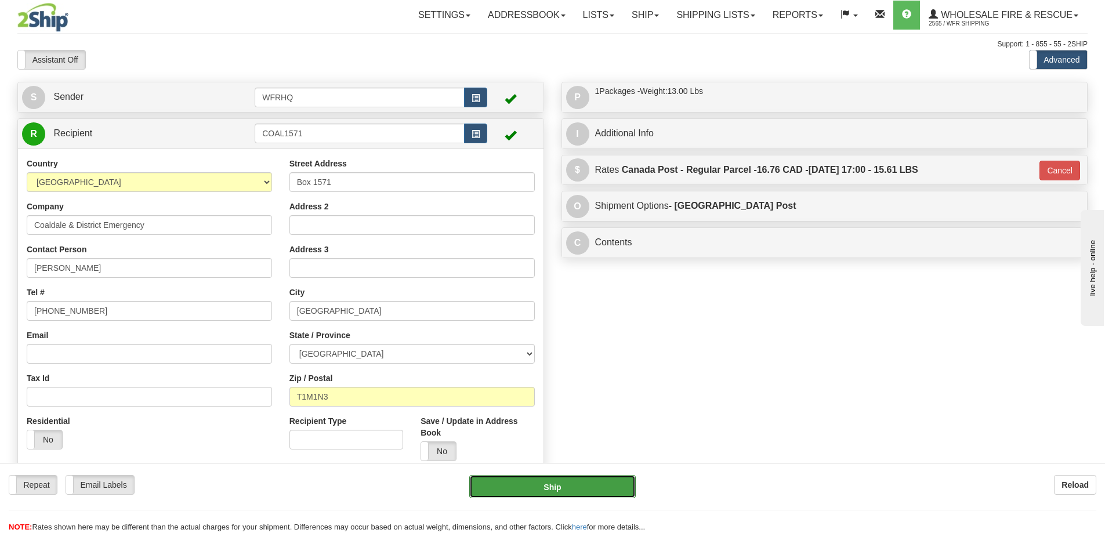
click at [548, 485] on button "Ship" at bounding box center [552, 486] width 166 height 23
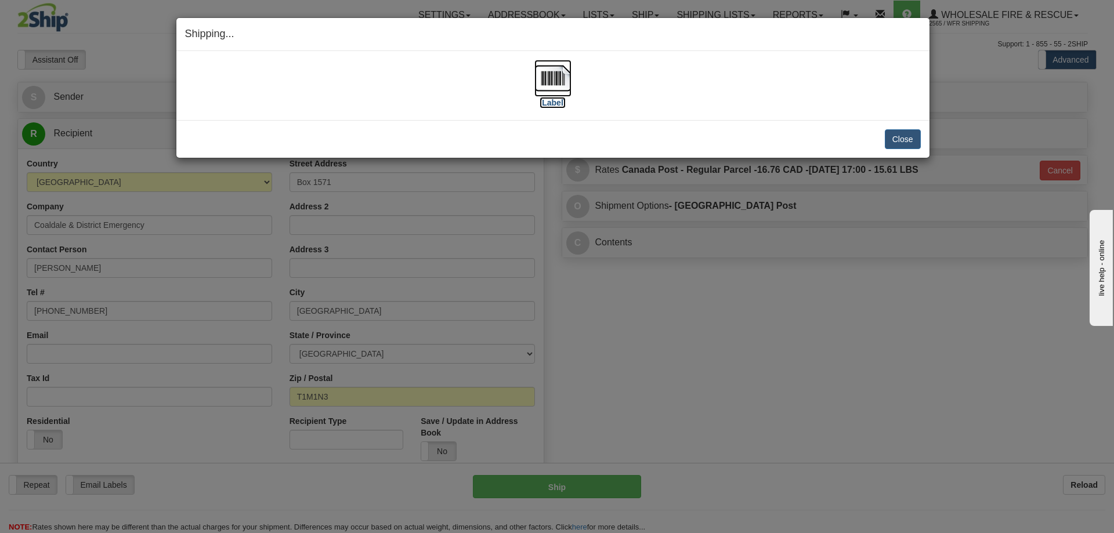
click at [552, 79] on img at bounding box center [552, 78] width 37 height 37
click at [901, 133] on button "Close" at bounding box center [903, 139] width 36 height 20
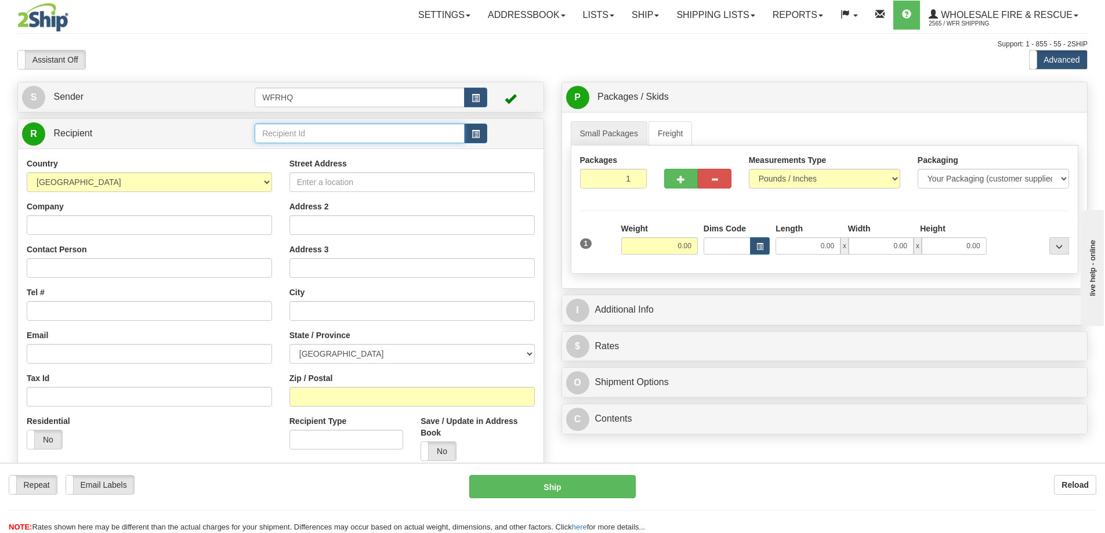
click at [318, 133] on input "text" at bounding box center [360, 134] width 210 height 20
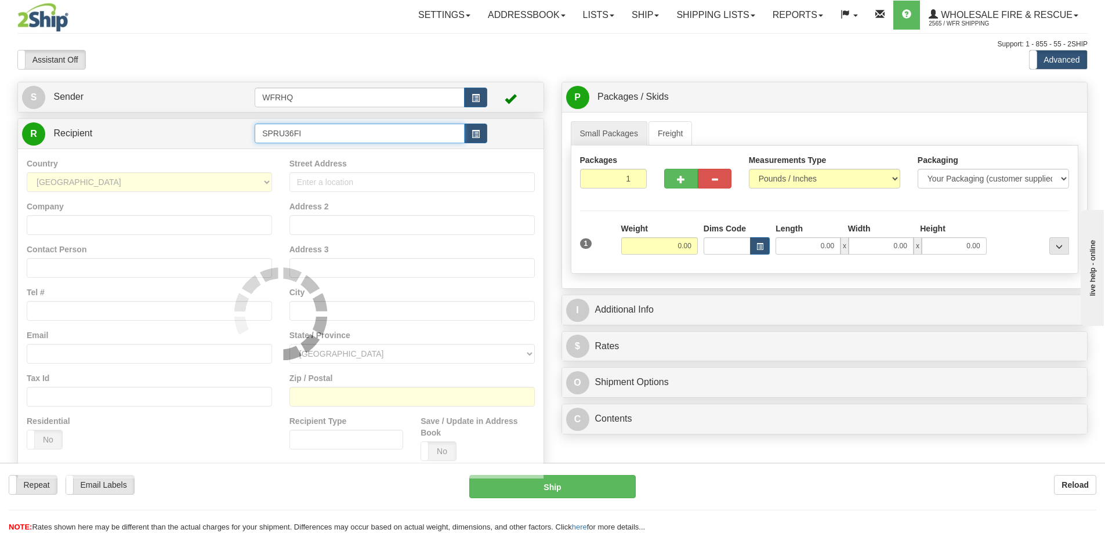
type input "SPRU36FI"
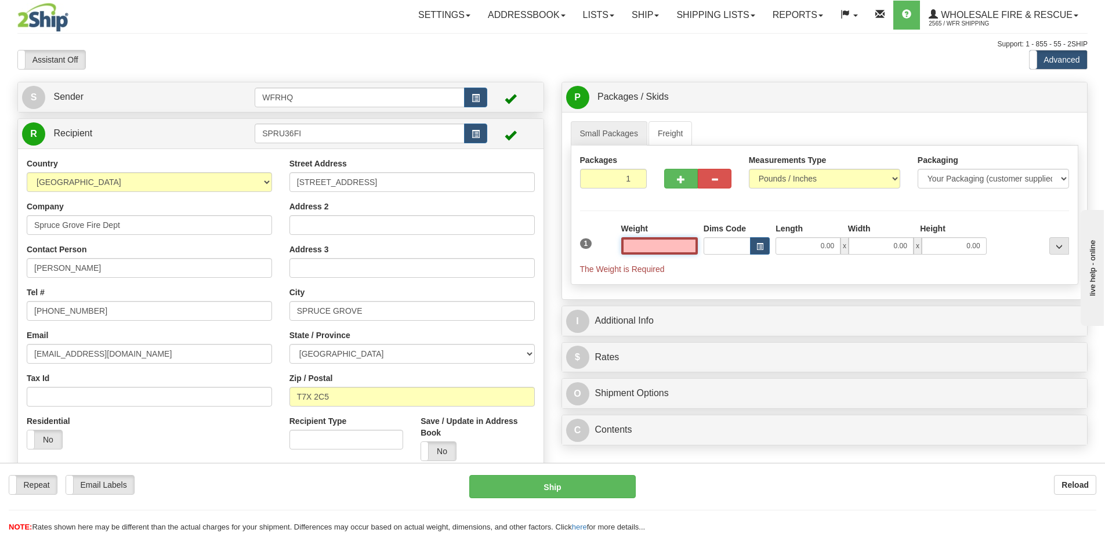
click at [667, 250] on input "text" at bounding box center [659, 245] width 77 height 17
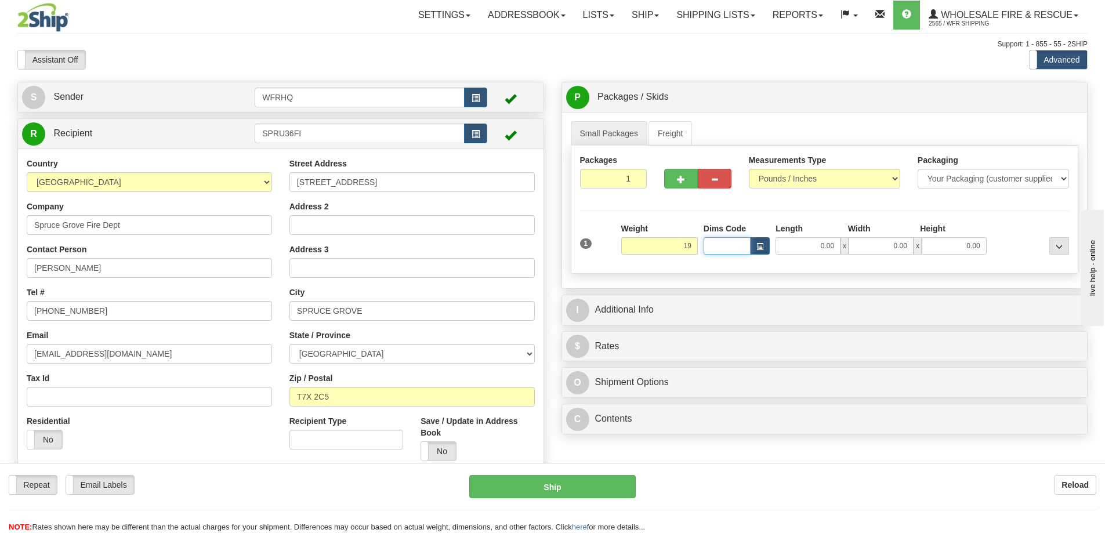
type input "19.00"
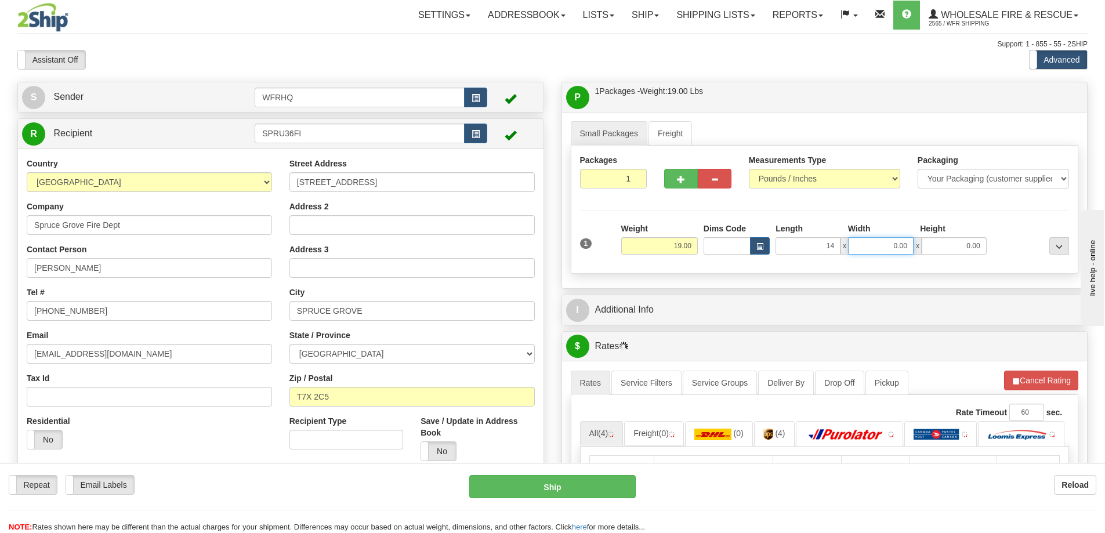
type input "14.00"
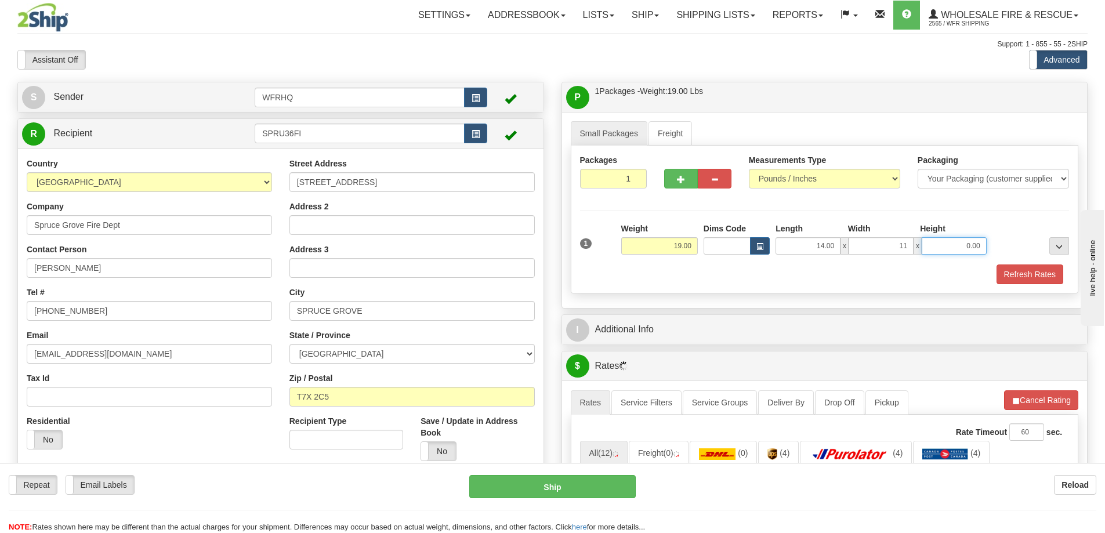
type input "11.00"
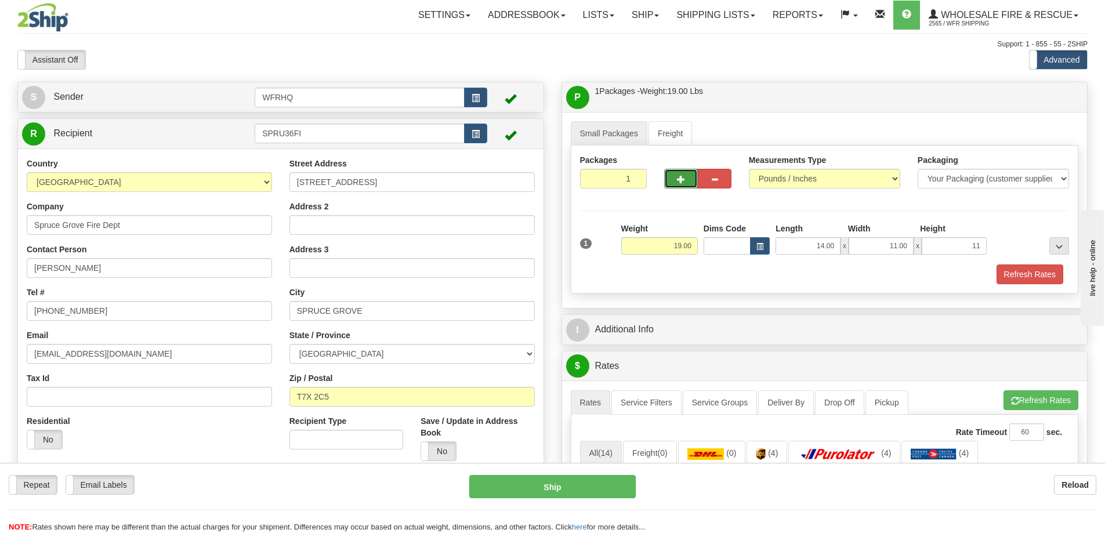
type input "11.00"
click at [678, 176] on span "button" at bounding box center [681, 180] width 8 height 8
radio input "true"
type input "2"
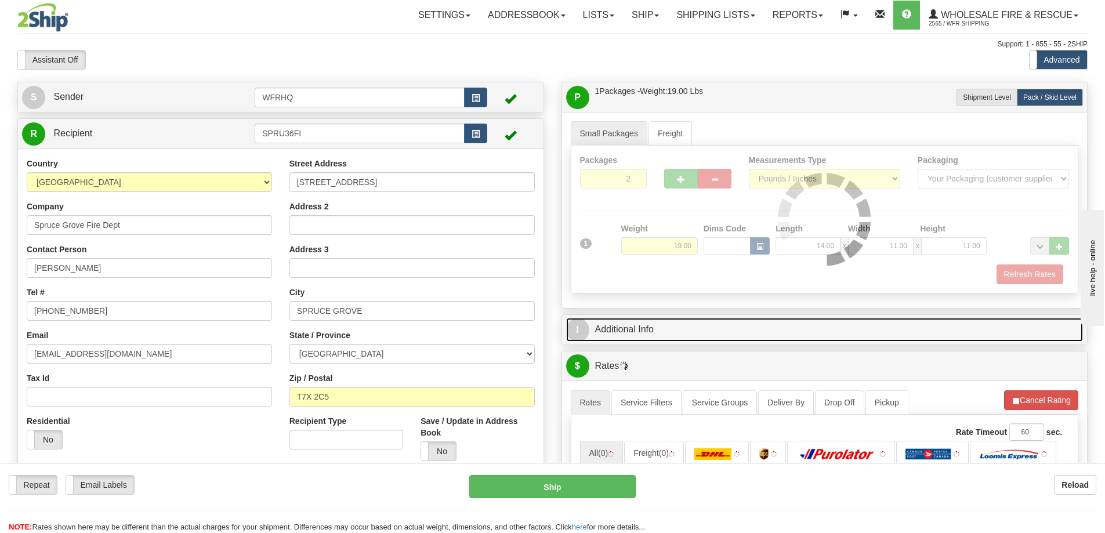
click at [658, 323] on link "I Additional Info" at bounding box center [824, 330] width 517 height 24
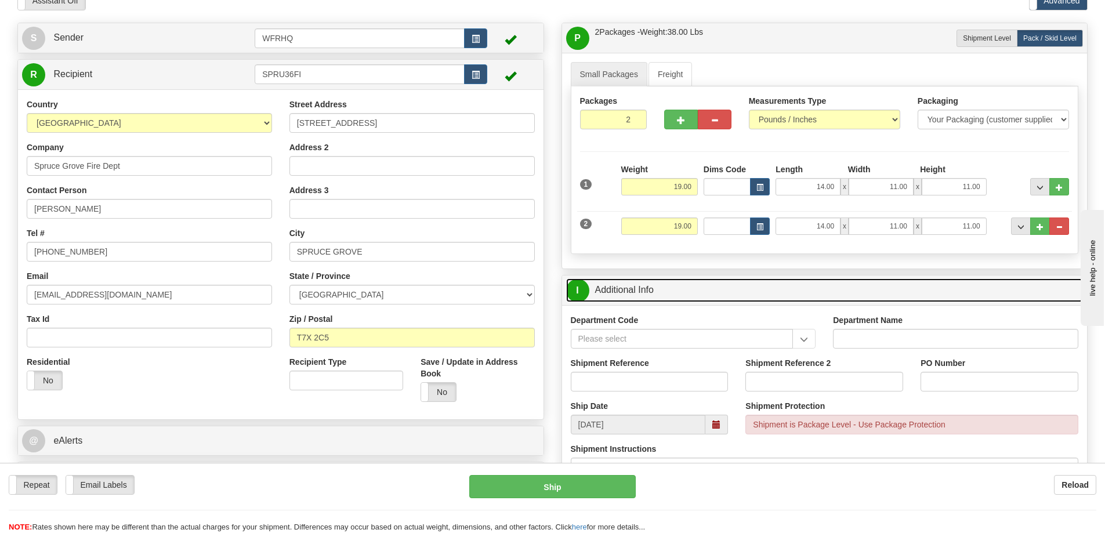
scroll to position [116, 0]
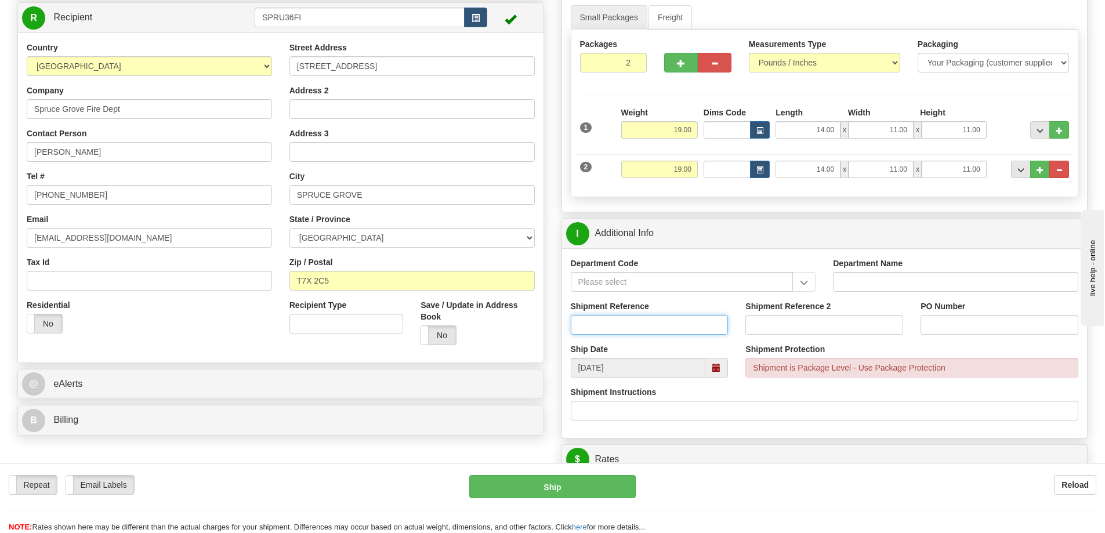
click at [614, 326] on input "Shipment Reference" at bounding box center [650, 325] width 158 height 20
type input "S46150-30479"
type input "Direct Bill"
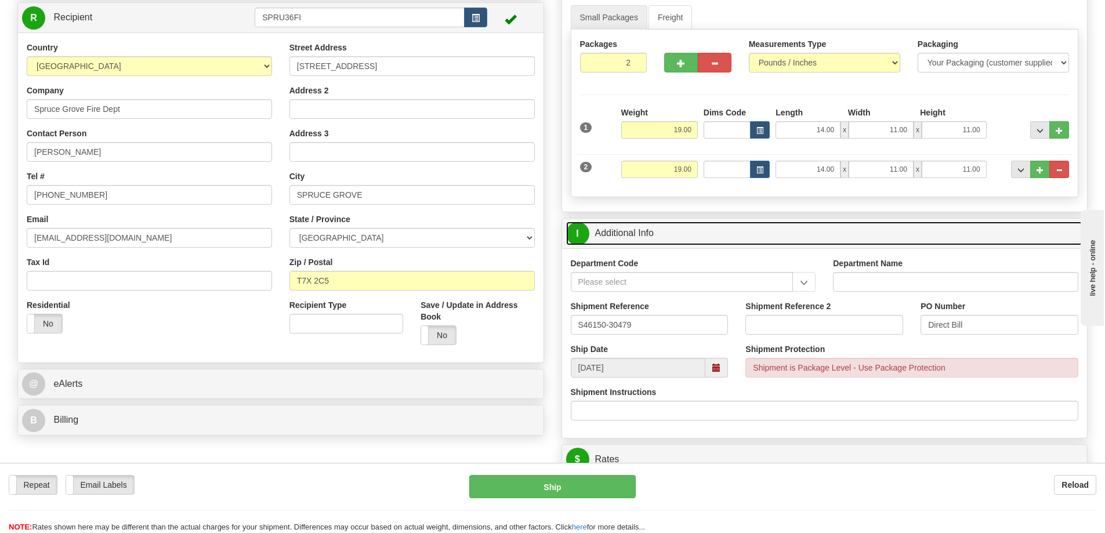
click at [681, 236] on link "I Additional Info" at bounding box center [824, 234] width 517 height 24
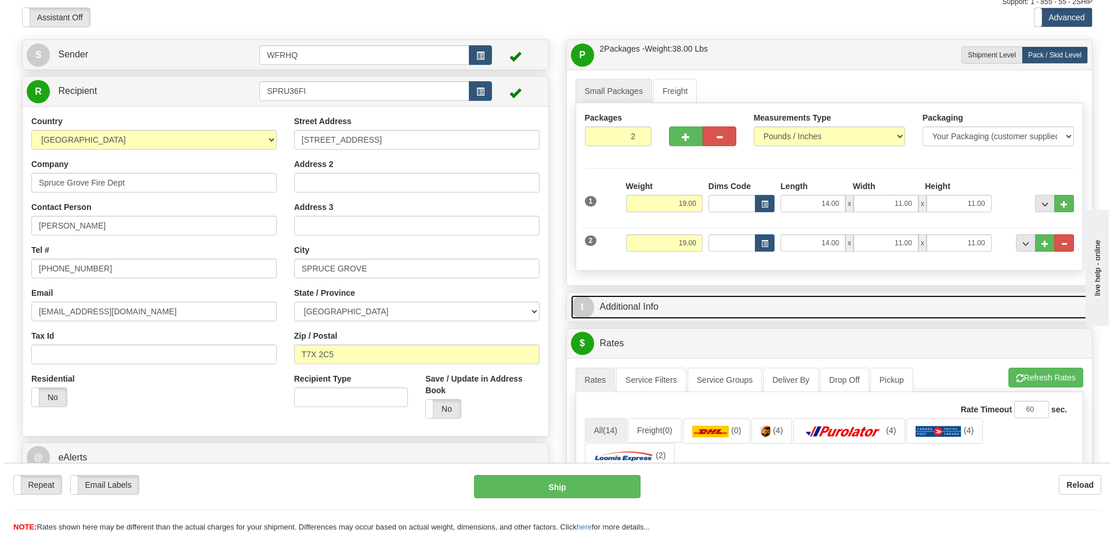
scroll to position [0, 0]
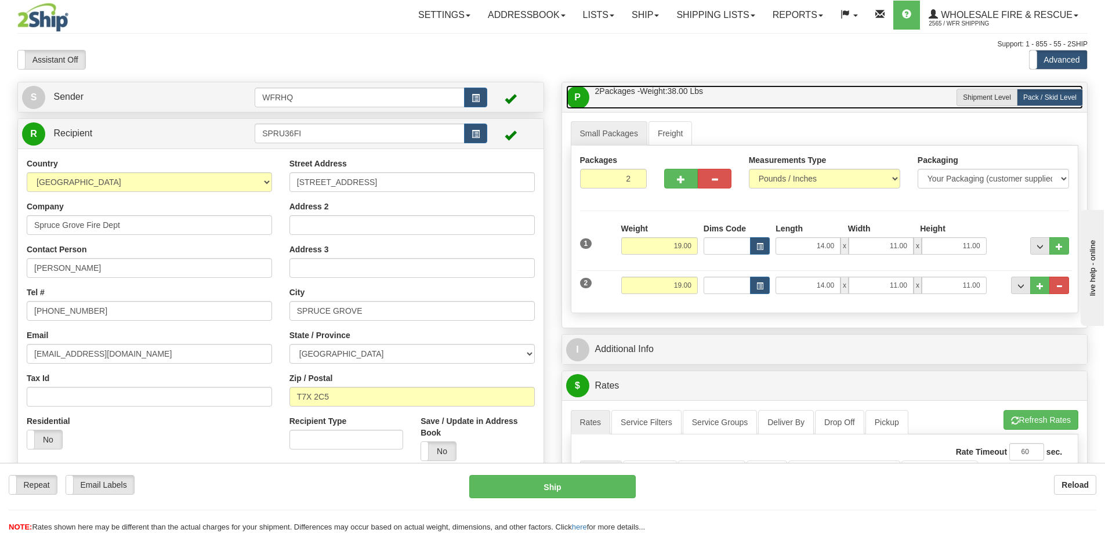
click at [734, 92] on link "P Packages / Skids 2 Packages - Weight: 38.00 Lbs 1 Skids - Weight: 0.00 Lbs" at bounding box center [824, 97] width 517 height 24
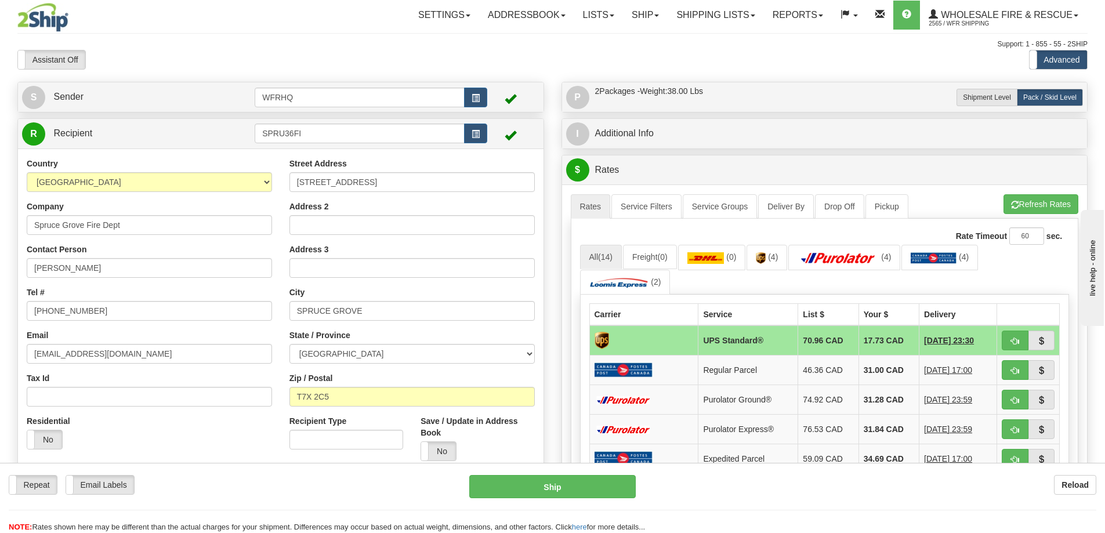
click at [1042, 189] on div "A change has been made which could impact your rate estimate. To ensure the est…" at bounding box center [825, 396] width 526 height 424
click at [1042, 197] on button "Refresh Rates" at bounding box center [1041, 204] width 75 height 20
click at [1023, 343] on button "button" at bounding box center [1015, 341] width 27 height 20
type input "11"
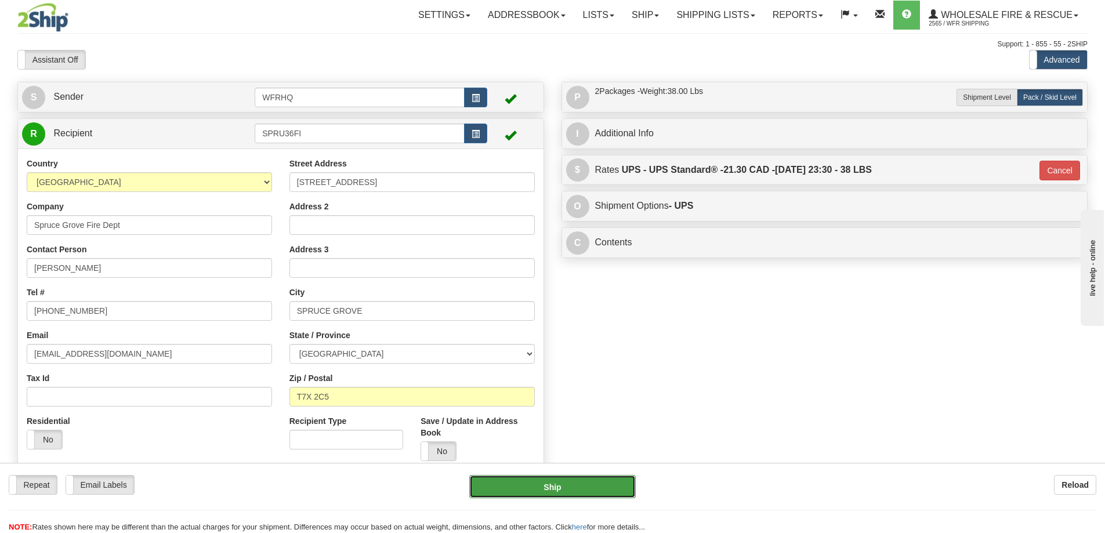
click at [558, 491] on button "Ship" at bounding box center [552, 486] width 166 height 23
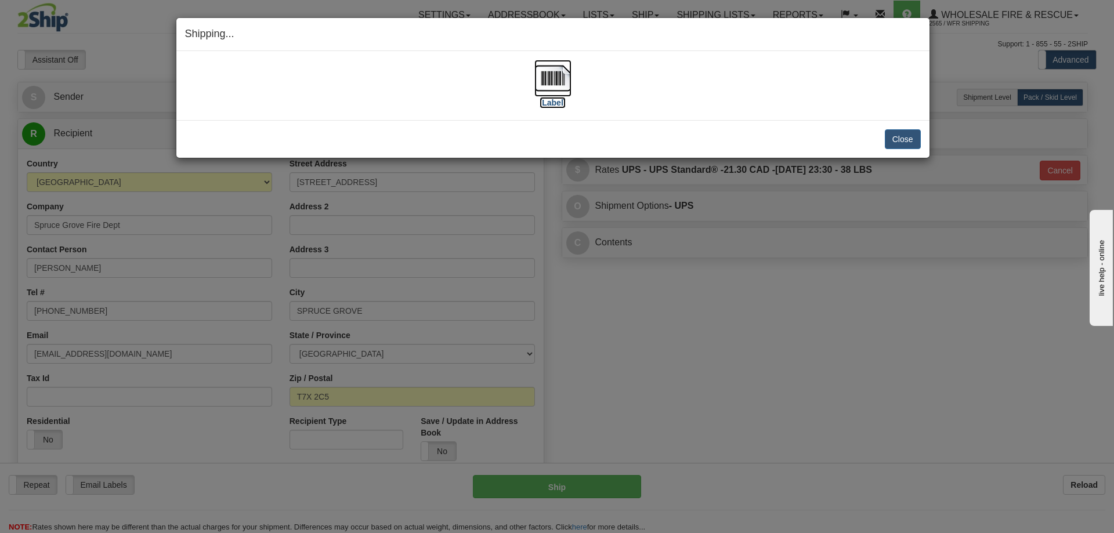
click at [545, 82] on img at bounding box center [552, 78] width 37 height 37
